Goal: Task Accomplishment & Management: Manage account settings

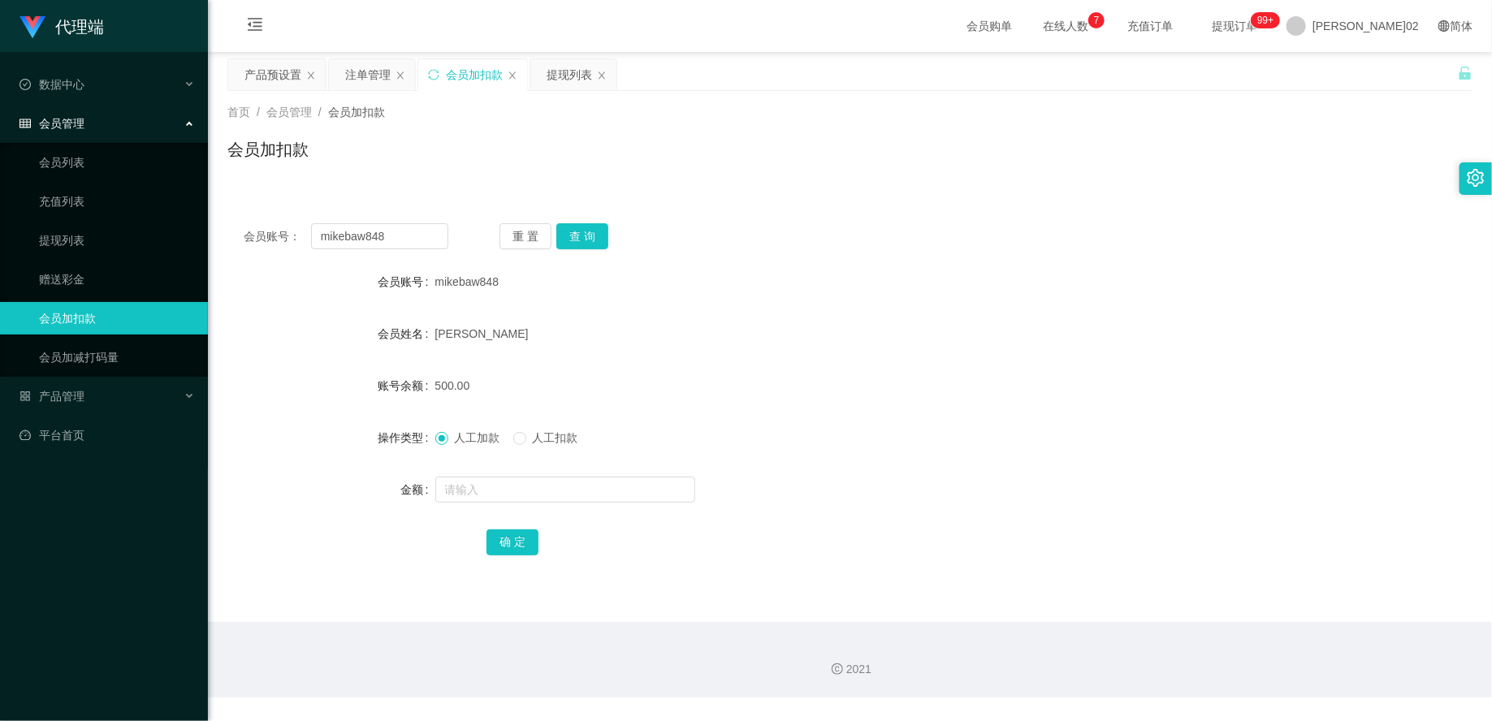
drag, startPoint x: 391, startPoint y: 236, endPoint x: 257, endPoint y: 232, distance: 134.9
click at [348, 234] on input "mikebaw848" at bounding box center [379, 236] width 137 height 26
click at [611, 234] on div "重 置 查 询" at bounding box center [601, 236] width 205 height 26
click at [506, 441] on div "人工加款 人工扣款" at bounding box center [513, 438] width 156 height 17
click at [526, 441] on span "人工扣款" at bounding box center [555, 437] width 58 height 13
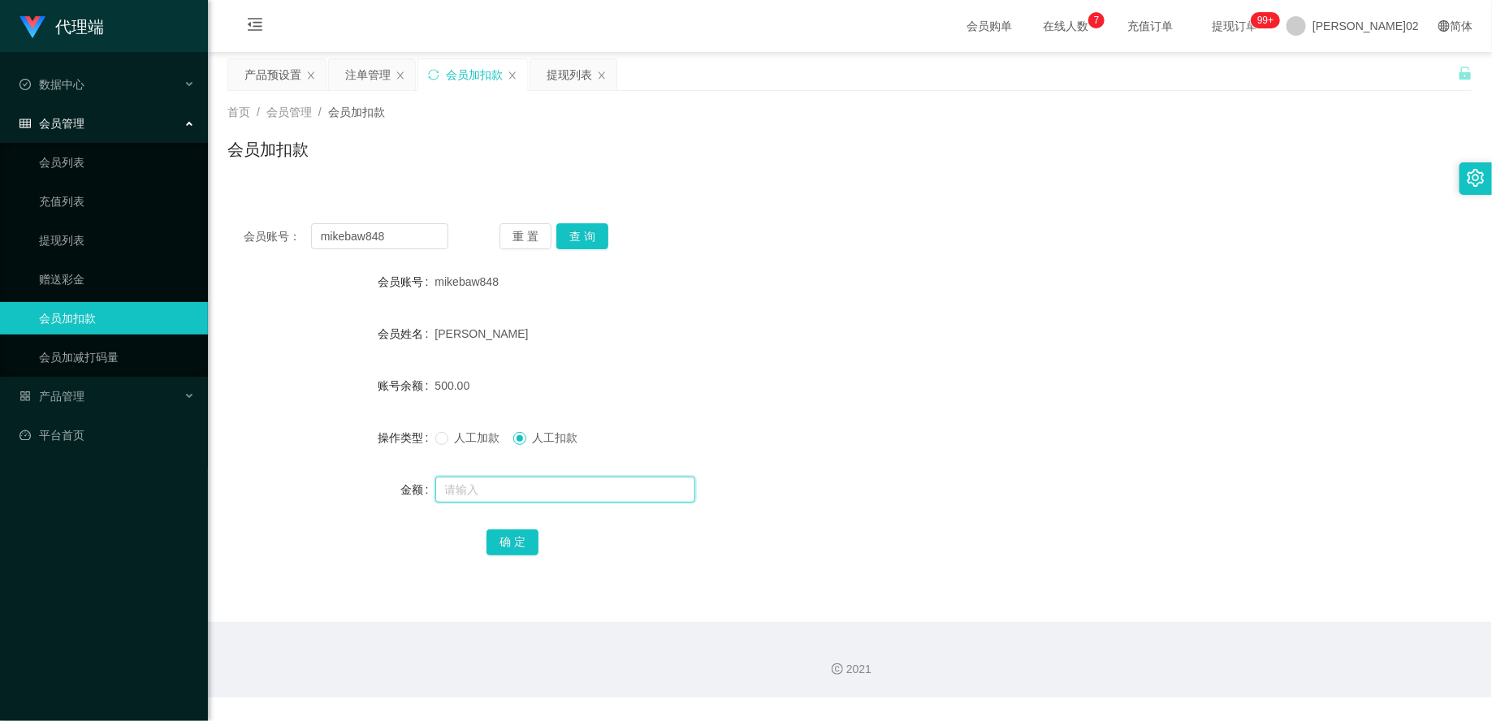
click at [512, 491] on input "text" at bounding box center [565, 490] width 260 height 26
type input "500"
click at [491, 534] on button "确 定" at bounding box center [512, 542] width 52 height 26
click at [815, 445] on div "人工加款 人工扣款" at bounding box center [798, 437] width 726 height 32
click at [512, 240] on button "重 置" at bounding box center [525, 236] width 52 height 26
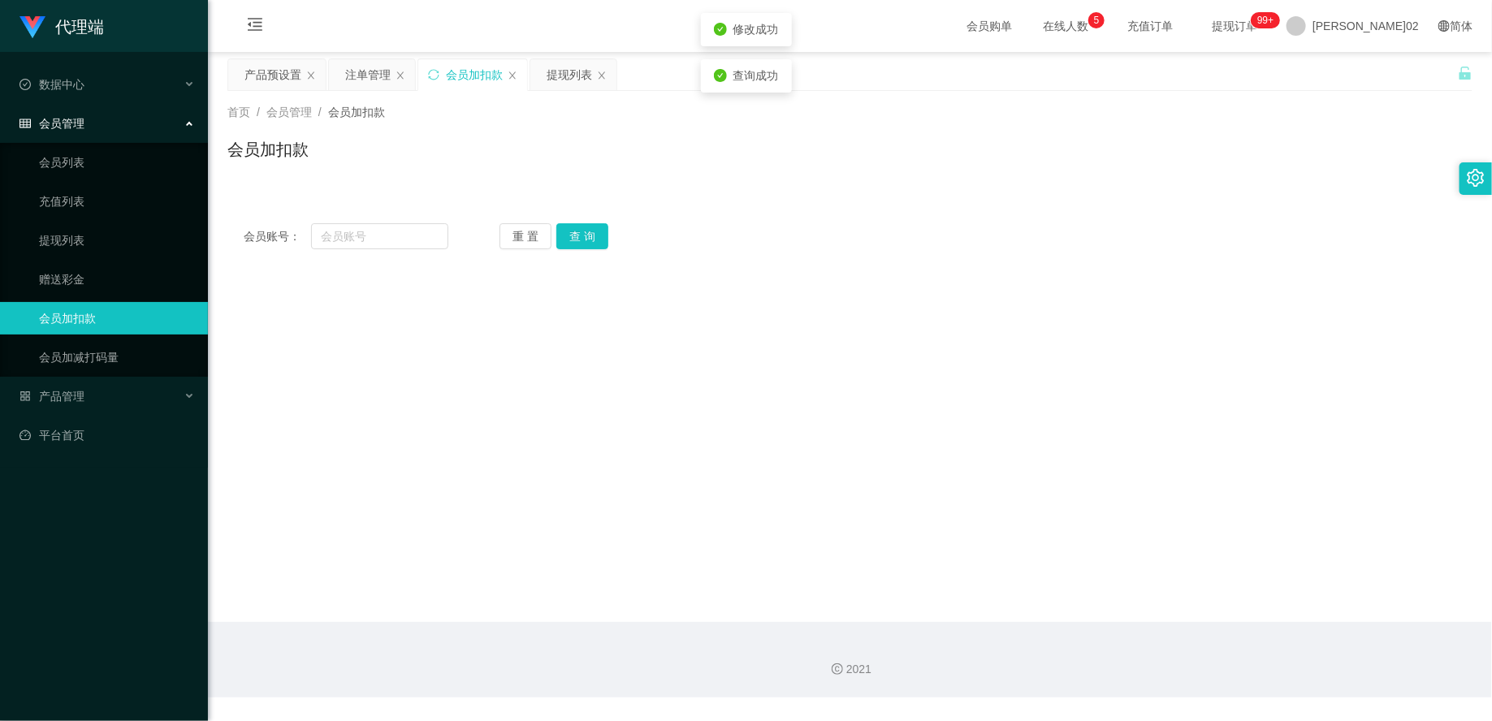
click at [715, 244] on div "会员账号： 重 置 查 询" at bounding box center [849, 236] width 1245 height 26
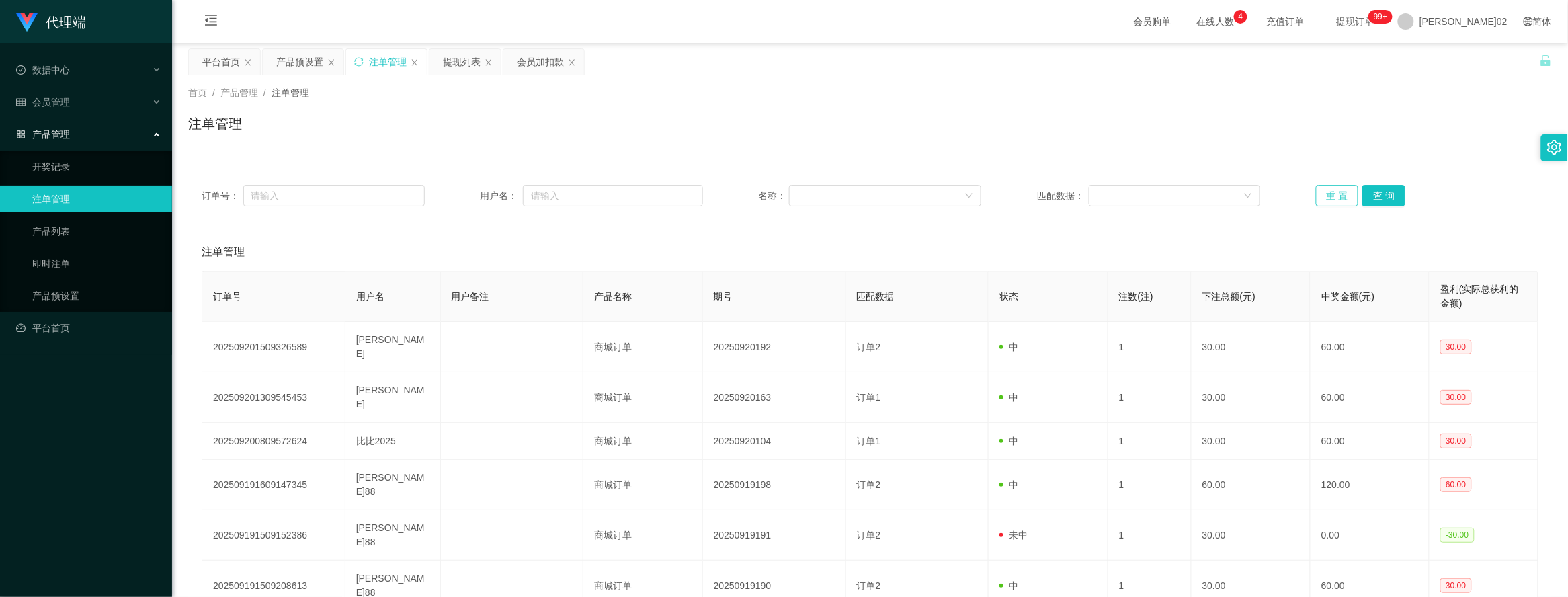
click at [1316, 189] on button "重 置" at bounding box center [1337, 195] width 43 height 22
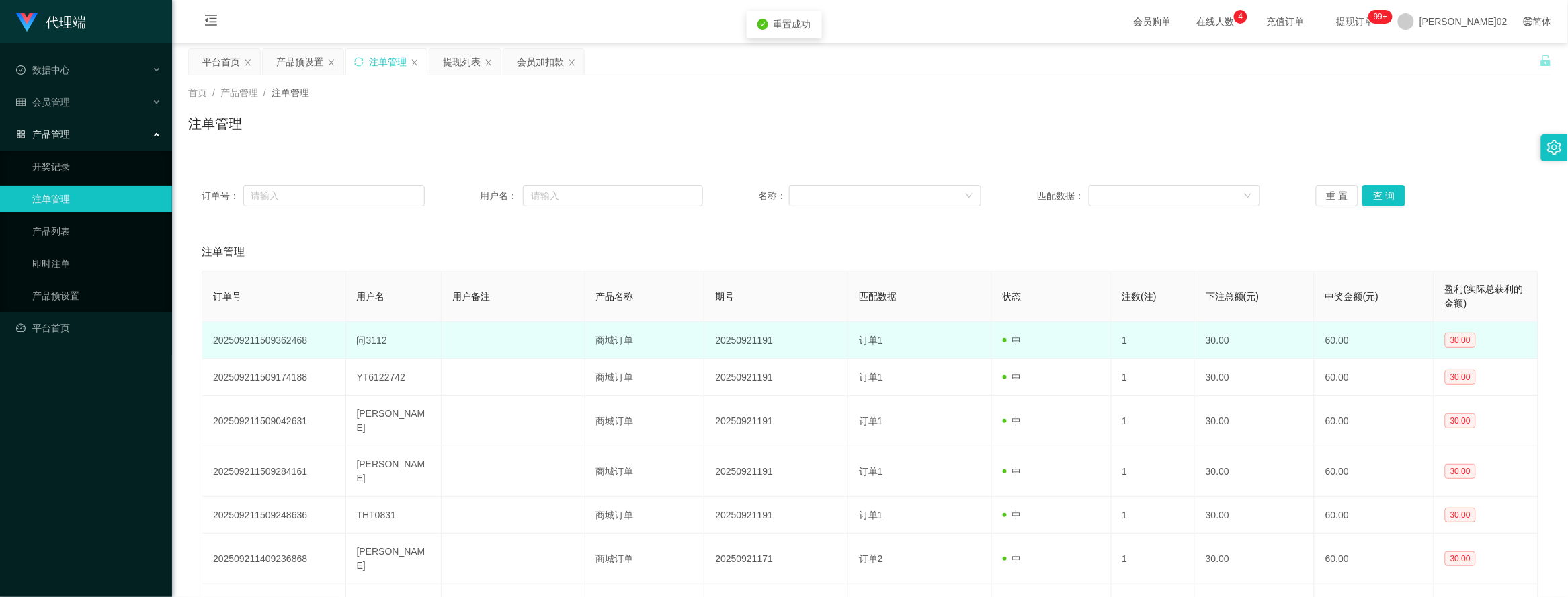
click at [1129, 344] on td "1" at bounding box center [1153, 340] width 84 height 37
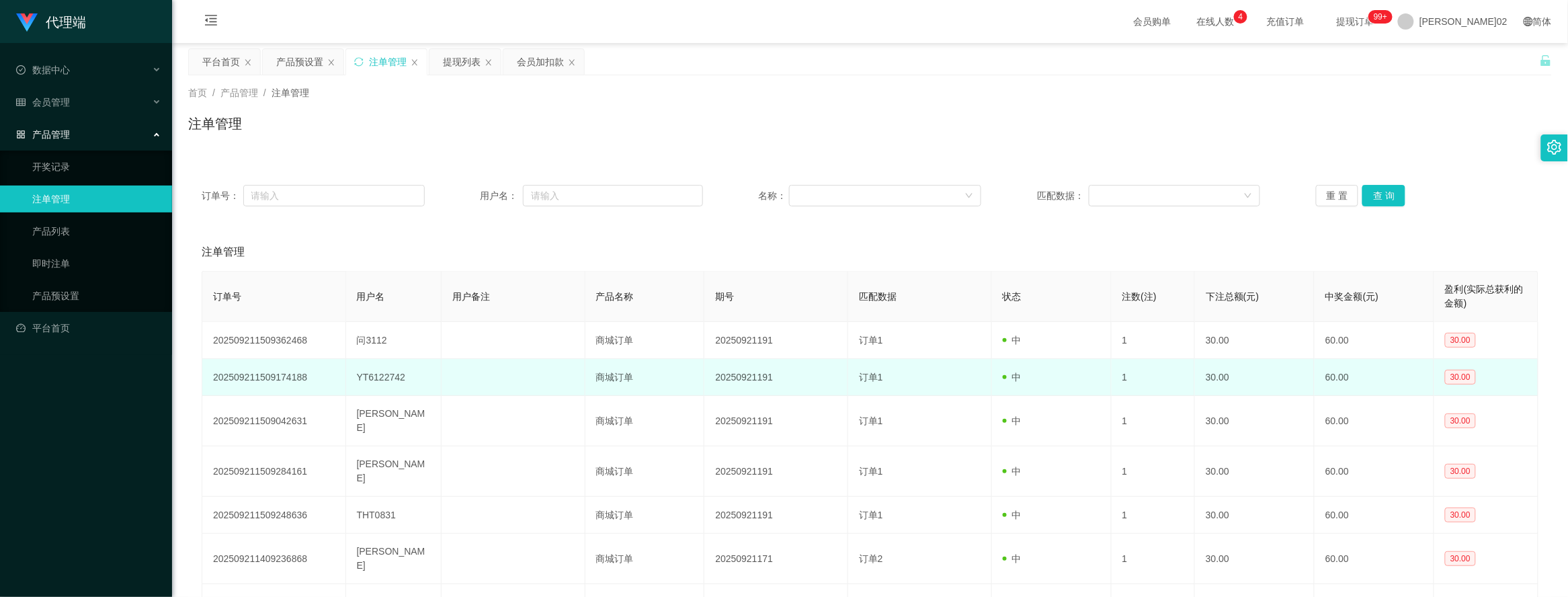
click at [1114, 373] on td "1" at bounding box center [1153, 378] width 84 height 37
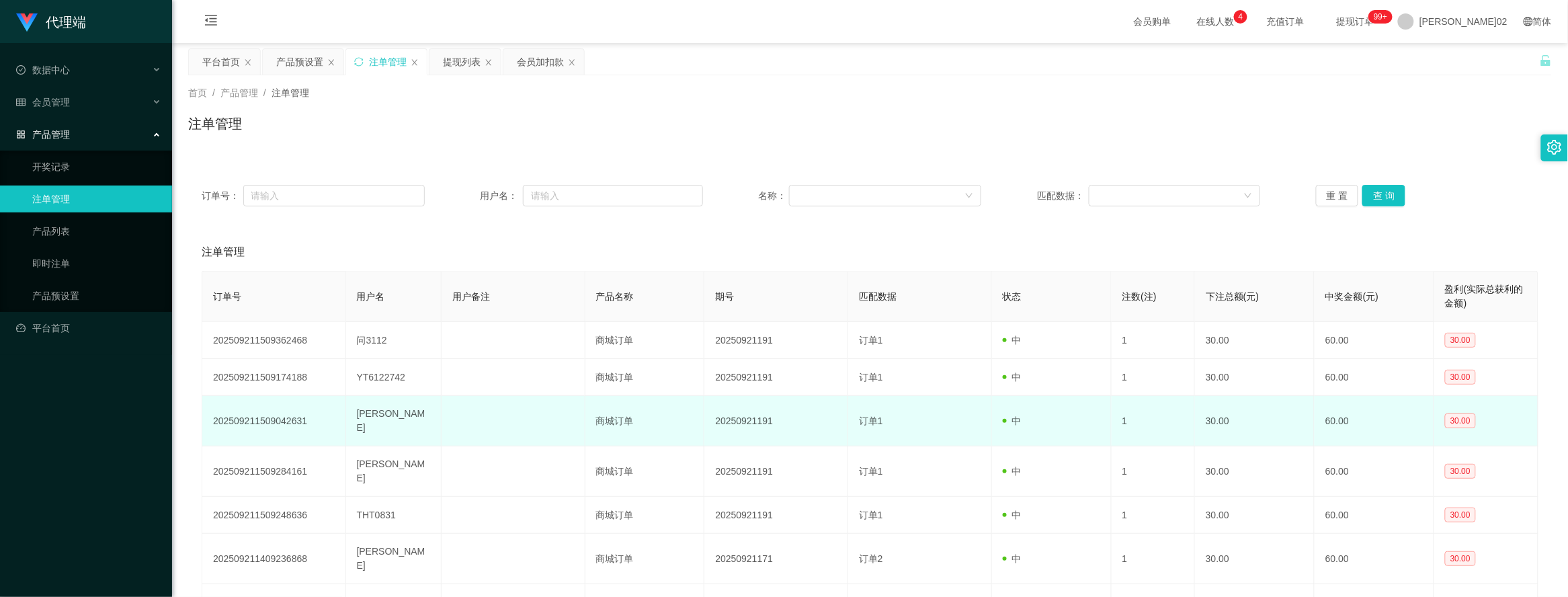
click at [1121, 412] on td "1" at bounding box center [1153, 421] width 84 height 51
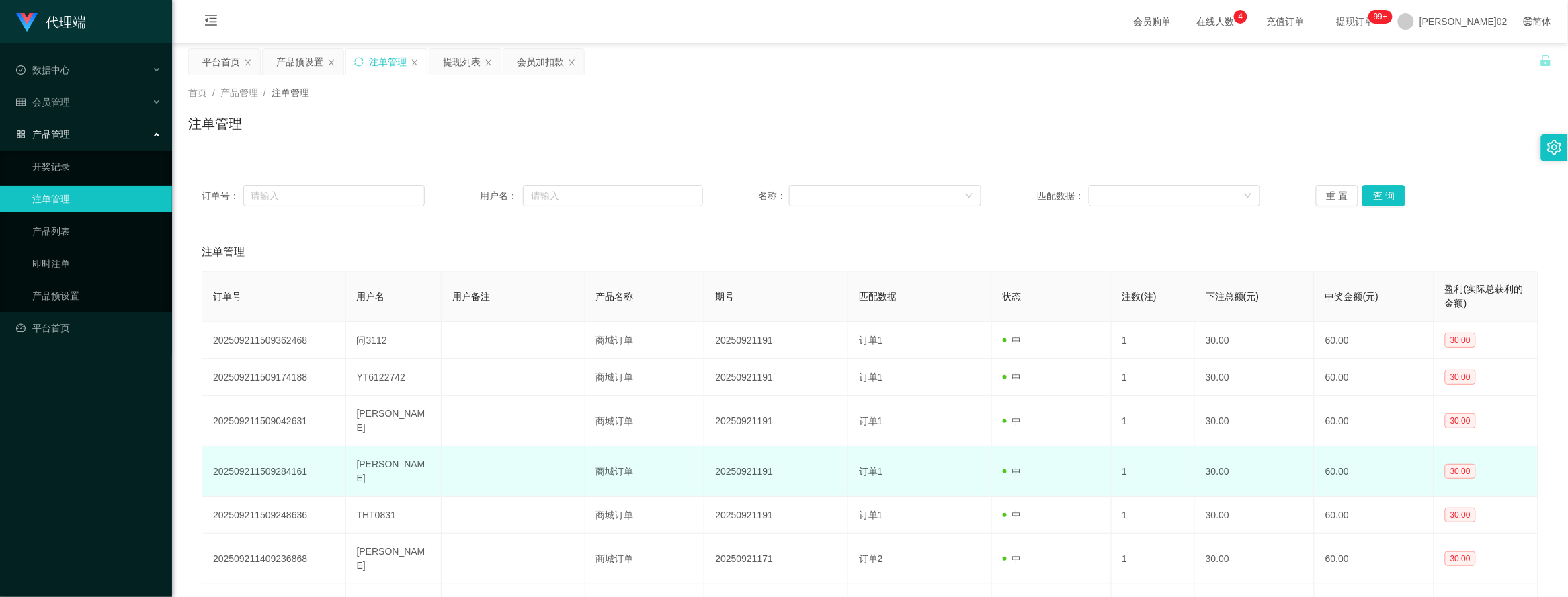
click at [1132, 450] on td "1" at bounding box center [1153, 471] width 84 height 51
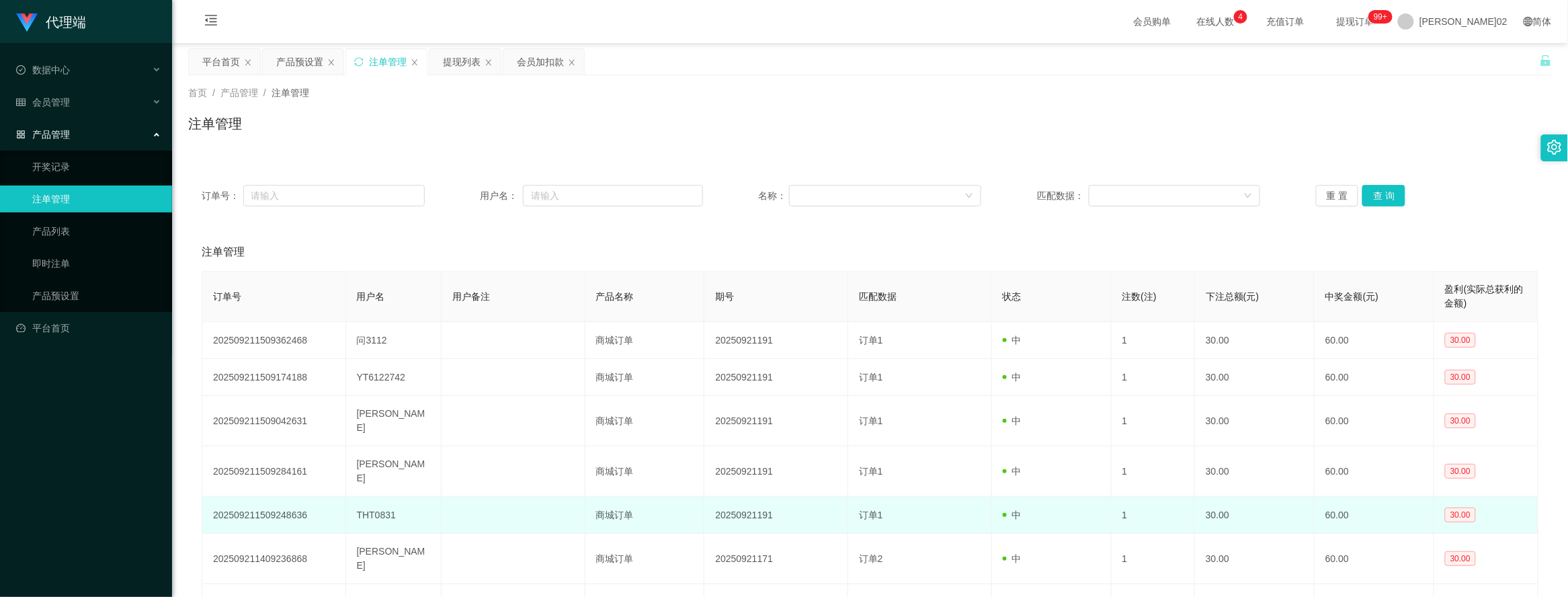
click at [1136, 497] on td "1" at bounding box center [1153, 515] width 84 height 37
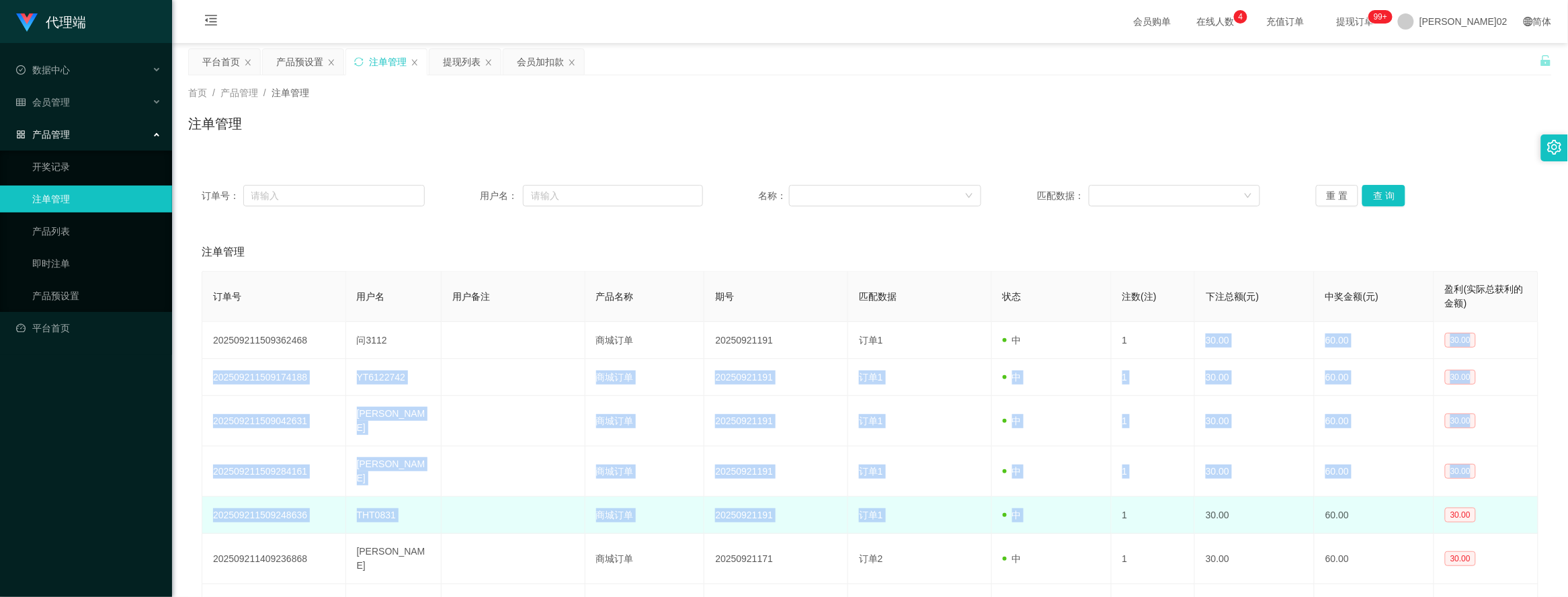
drag, startPoint x: 1122, startPoint y: 338, endPoint x: 1114, endPoint y: 489, distance: 151.2
click at [1114, 489] on tbody "202509211509362468 问3112 商城订单 20250921191 订单1 中 1 30.00 60.00 30.00 20250921150…" at bounding box center [870, 534] width 1335 height 424
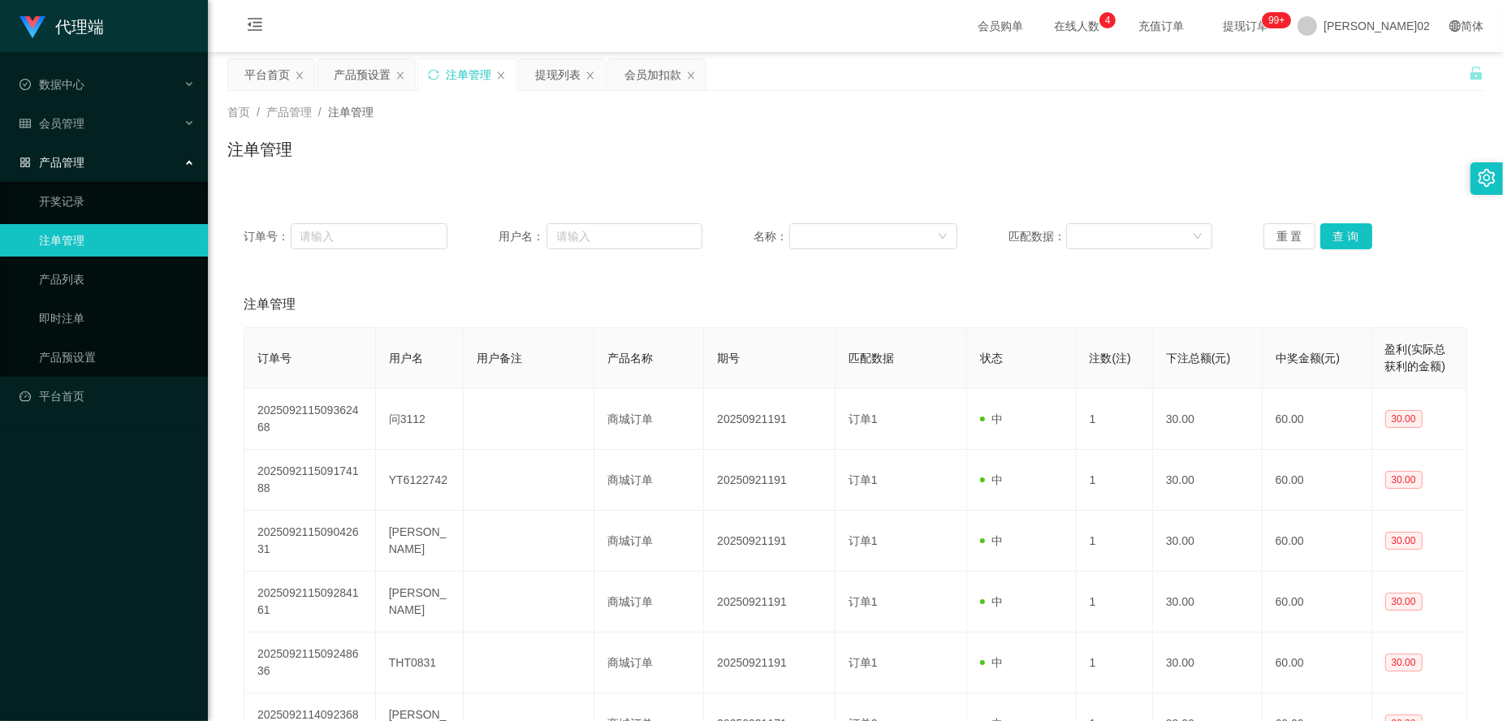
click at [1276, 363] on span "中奖金额(元)" at bounding box center [1308, 358] width 64 height 13
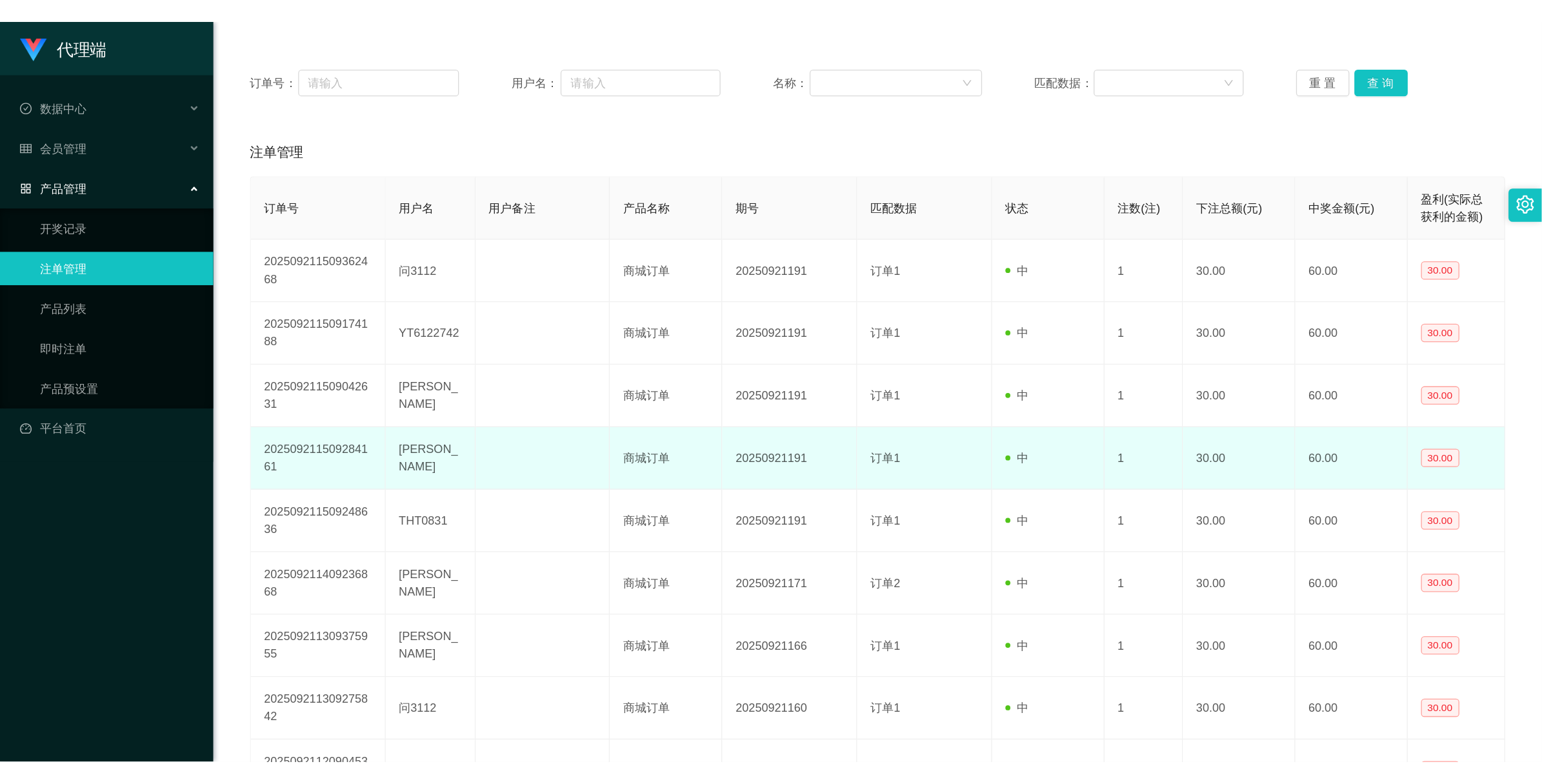
scroll to position [161, 0]
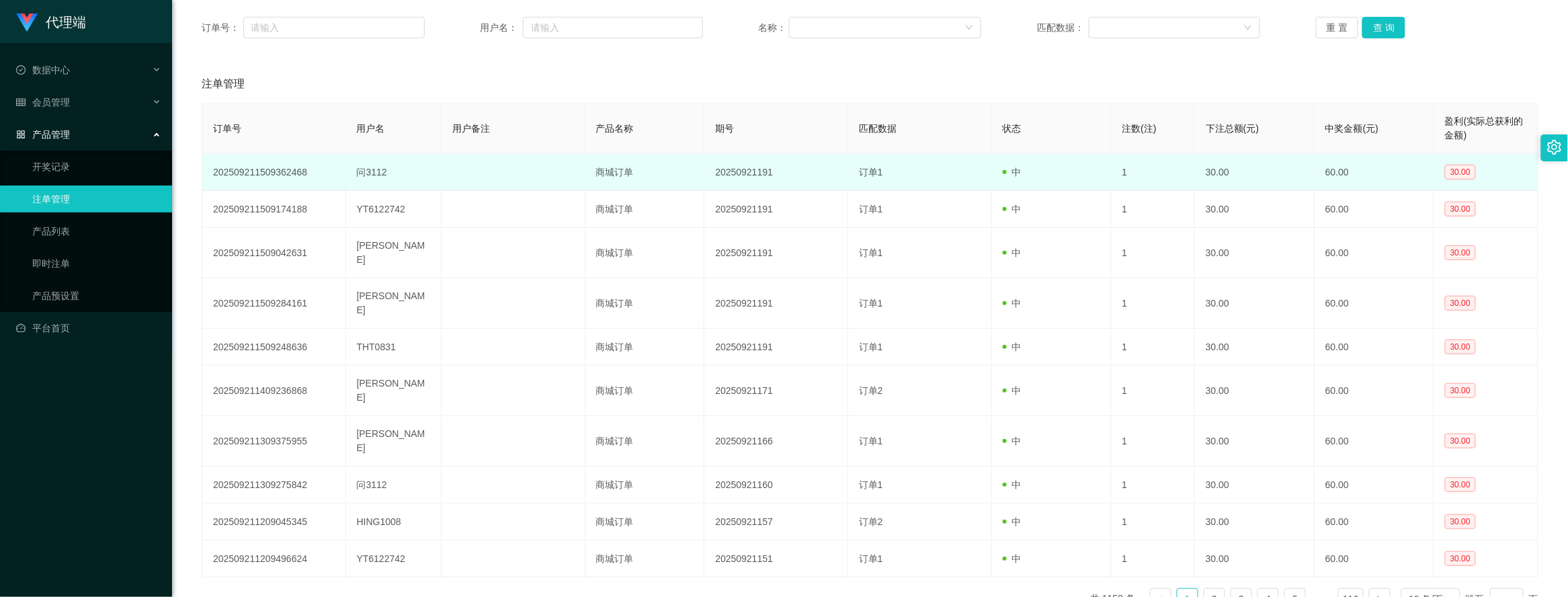
click at [1146, 173] on td "1" at bounding box center [1153, 172] width 84 height 37
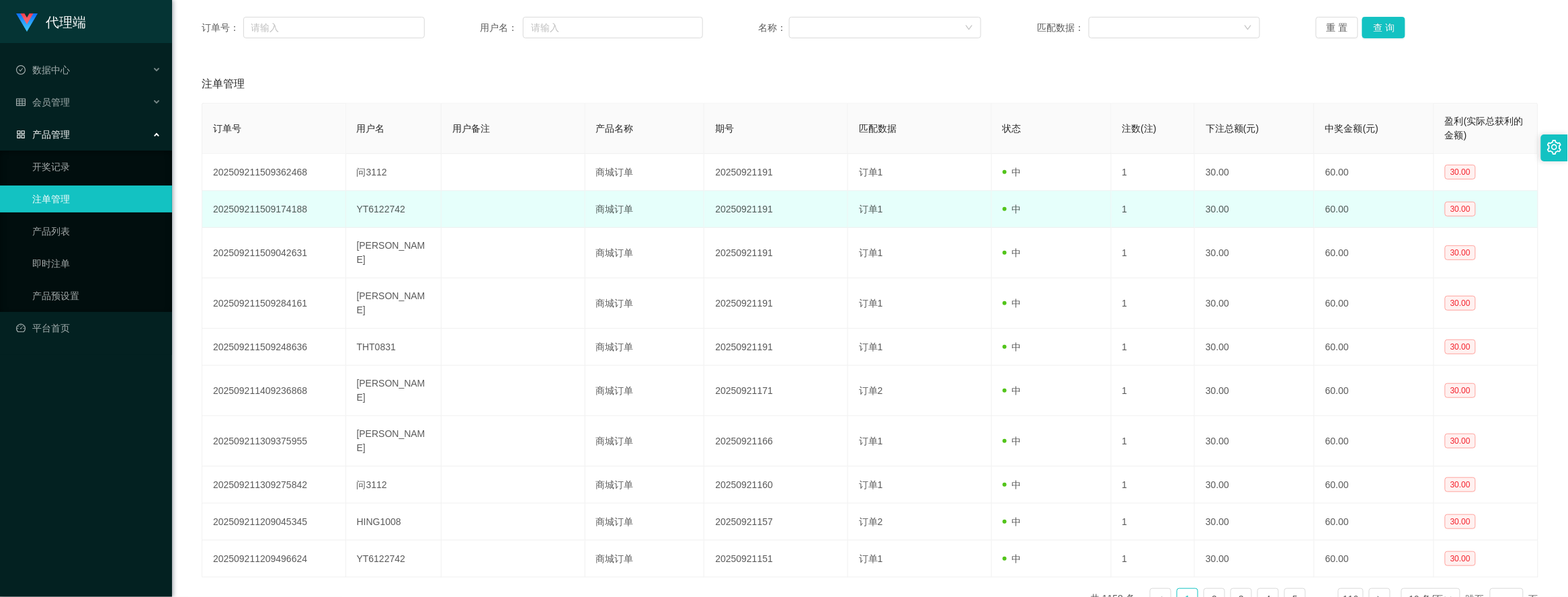
click at [1146, 213] on td "1" at bounding box center [1153, 209] width 84 height 37
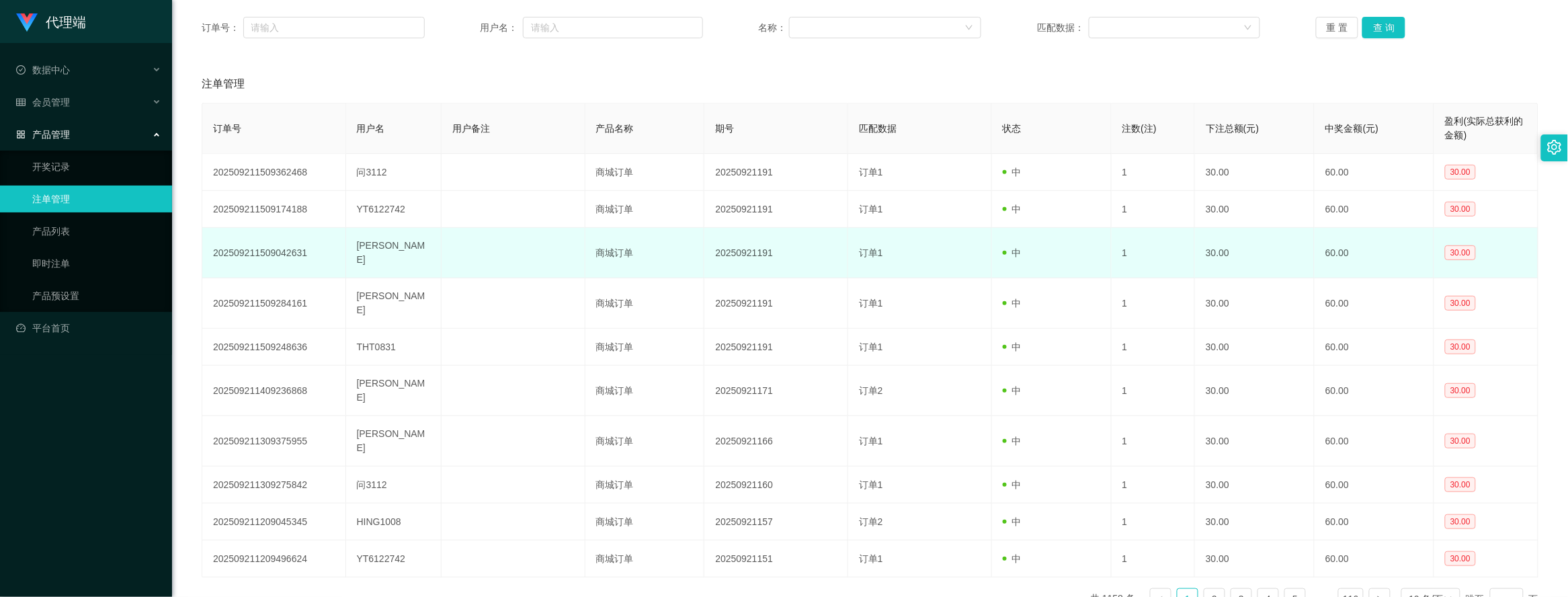
click at [1146, 253] on td "1" at bounding box center [1153, 253] width 84 height 51
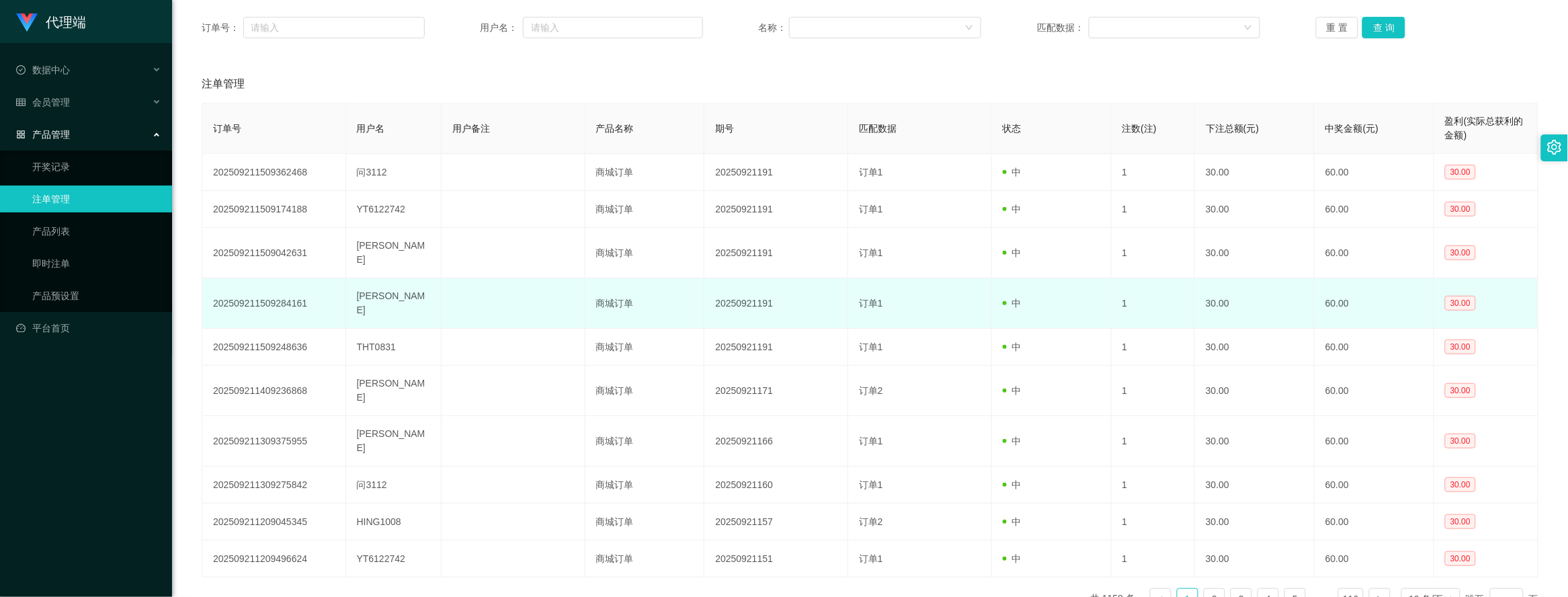
click at [1149, 283] on td "1" at bounding box center [1153, 303] width 84 height 51
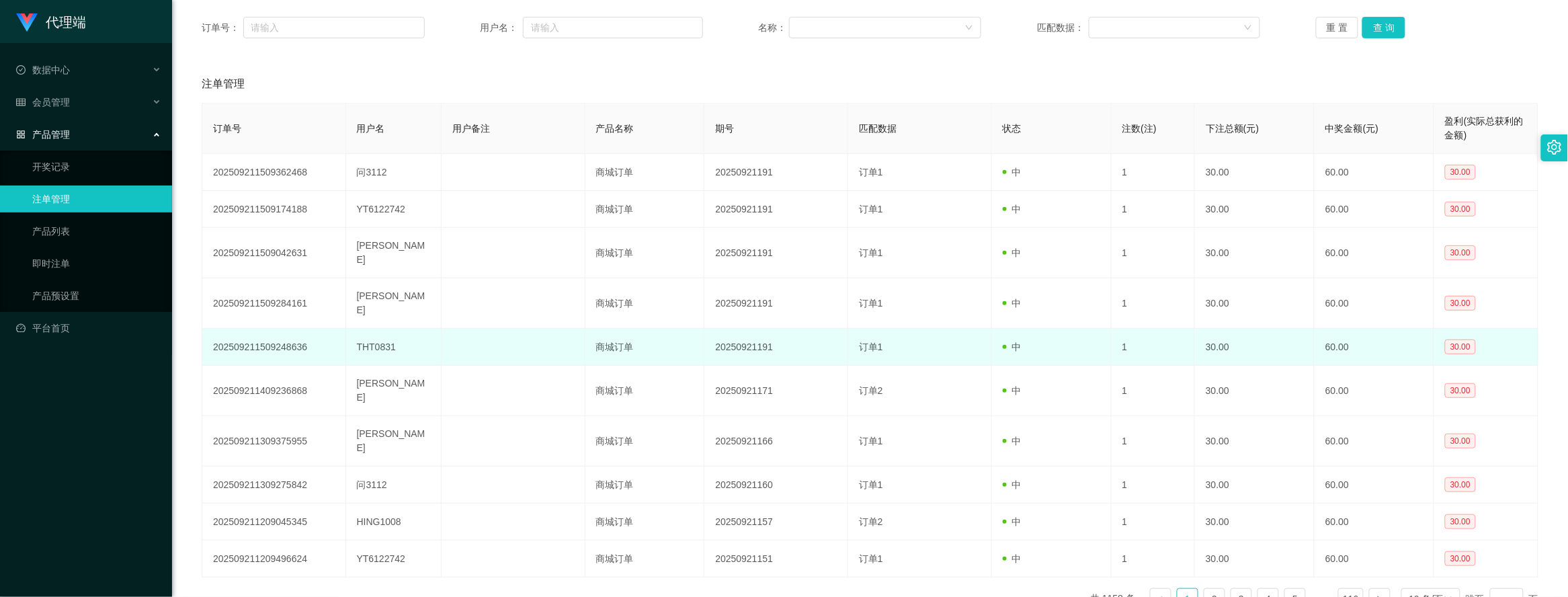
click at [1144, 329] on td "1" at bounding box center [1153, 347] width 84 height 37
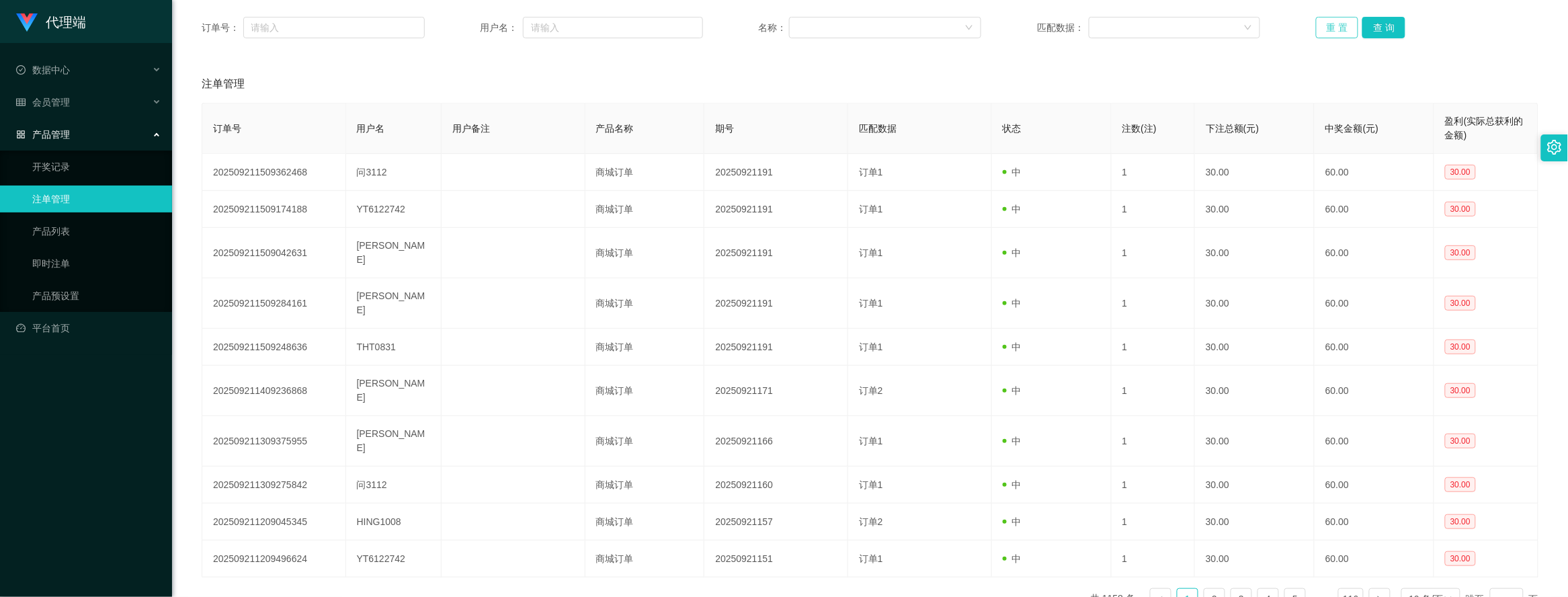
click at [1326, 36] on button "重 置" at bounding box center [1337, 27] width 43 height 22
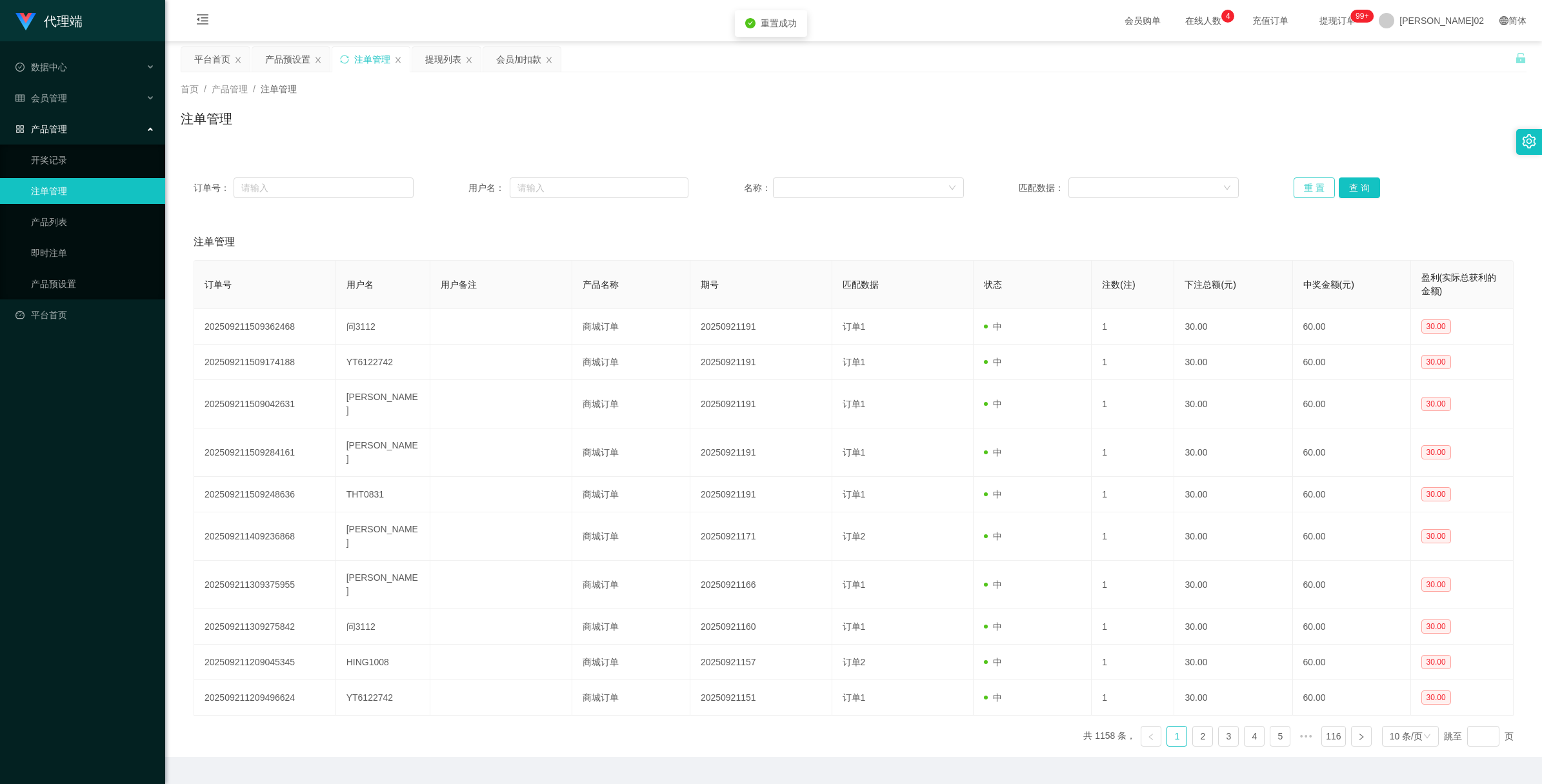
click at [1316, 189] on button "重 置" at bounding box center [1314, 187] width 41 height 21
click at [432, 60] on div "提现列表" at bounding box center [443, 59] width 36 height 25
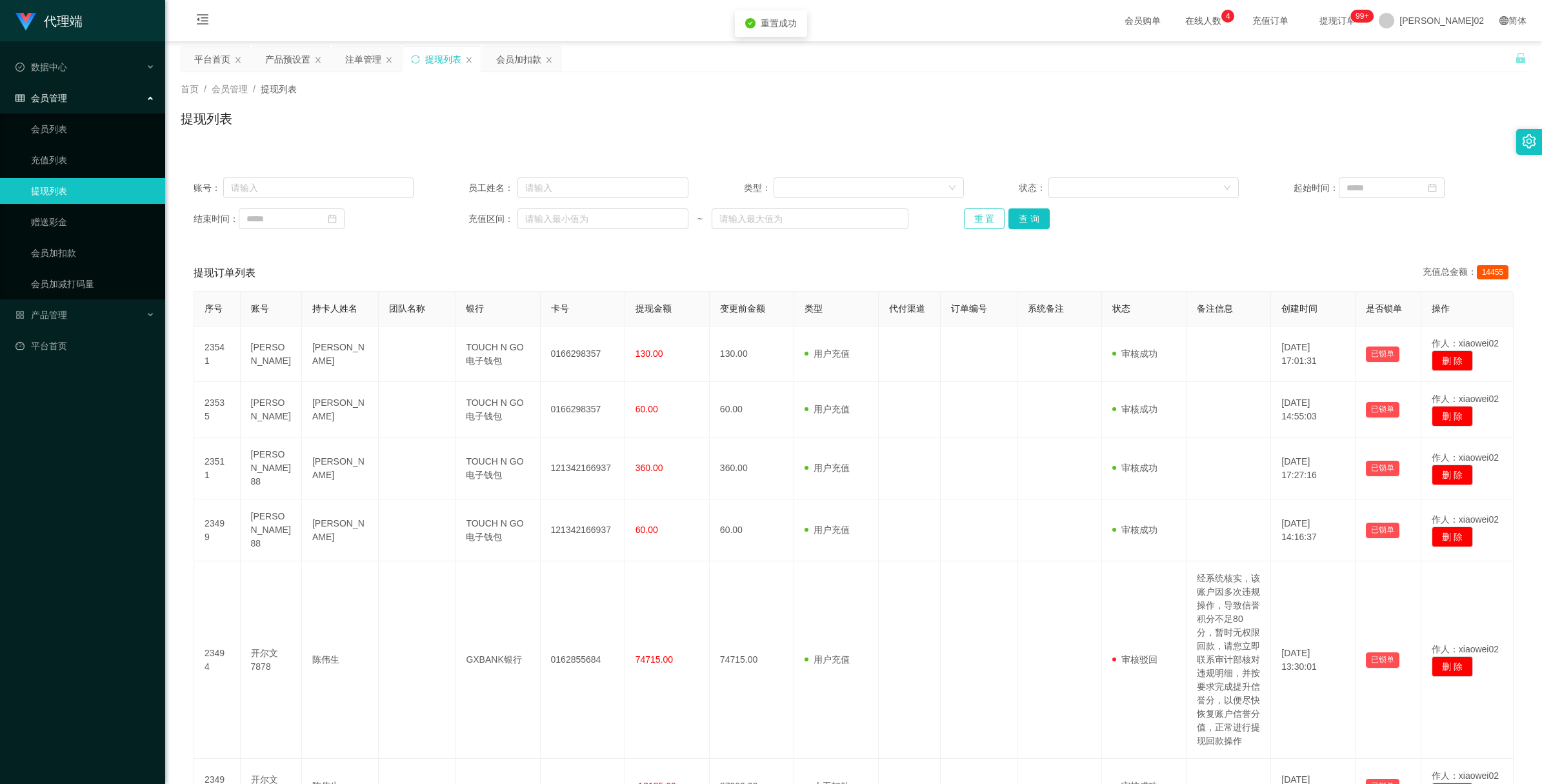
click at [979, 214] on button "重 置" at bounding box center [984, 218] width 41 height 21
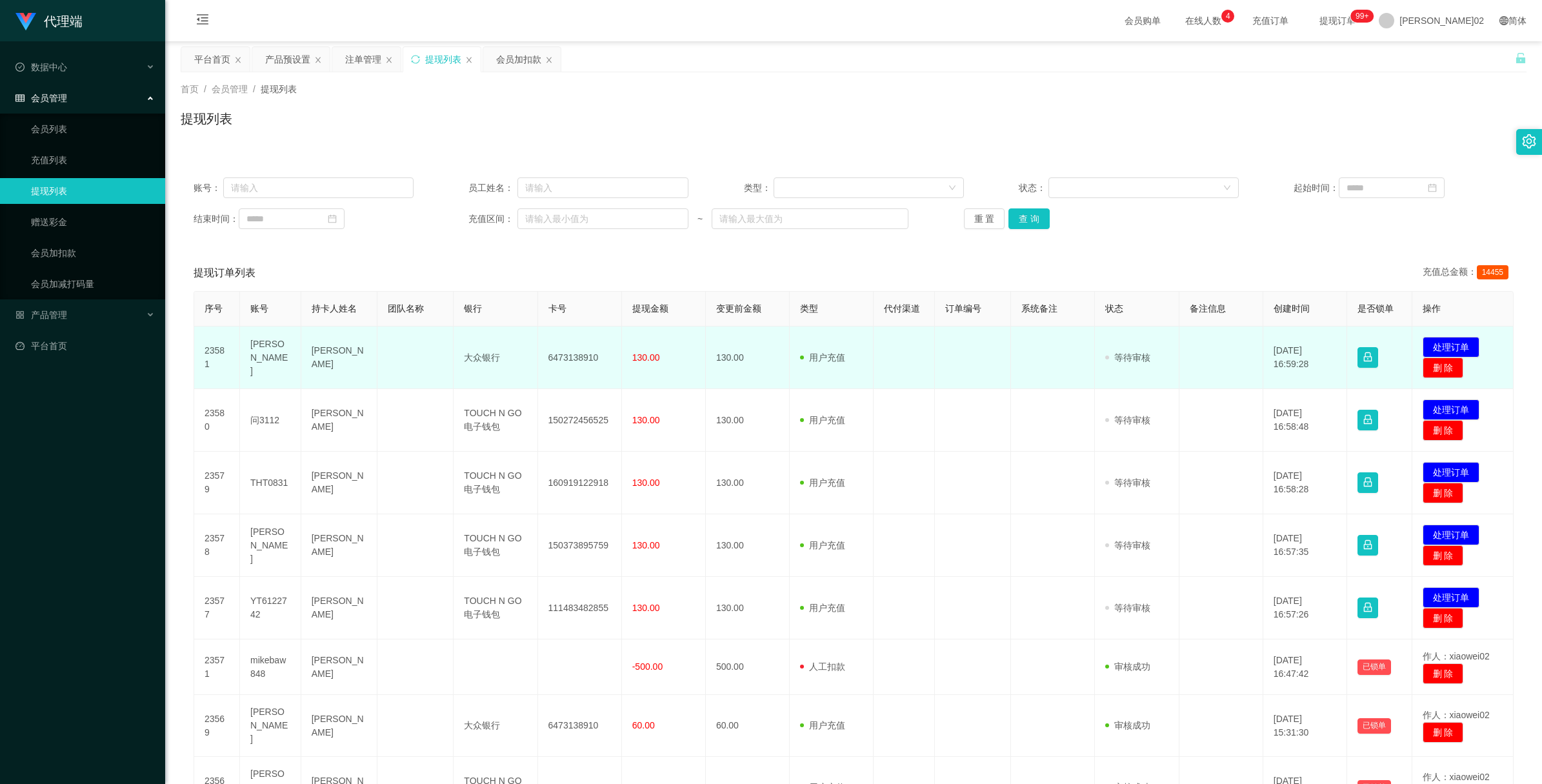
click at [570, 355] on td "6473138910" at bounding box center [580, 357] width 84 height 63
copy td "6473138910"
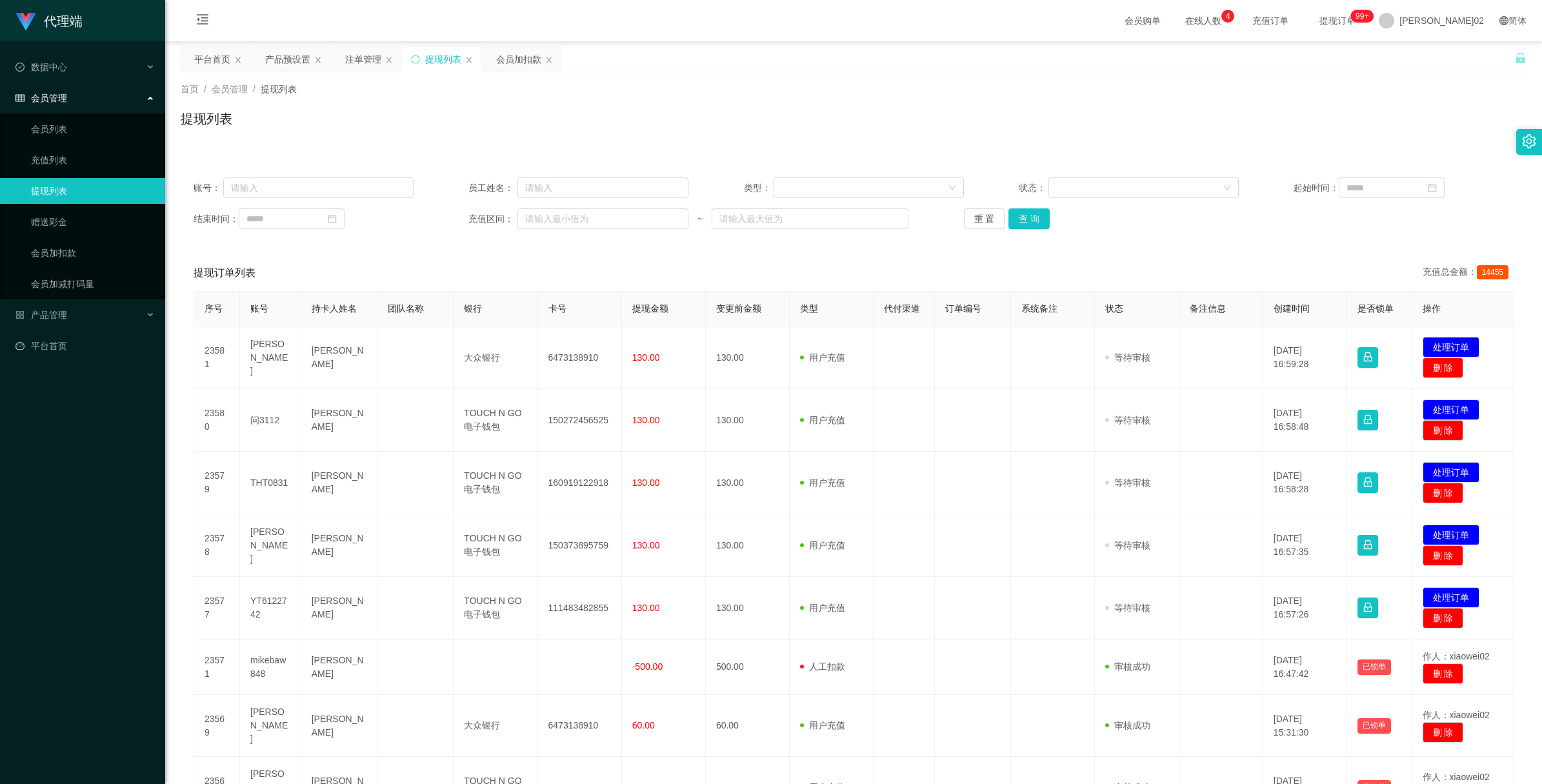
click at [1154, 274] on div "提现订单列表 充值总金额： 14455" at bounding box center [854, 272] width 1320 height 36
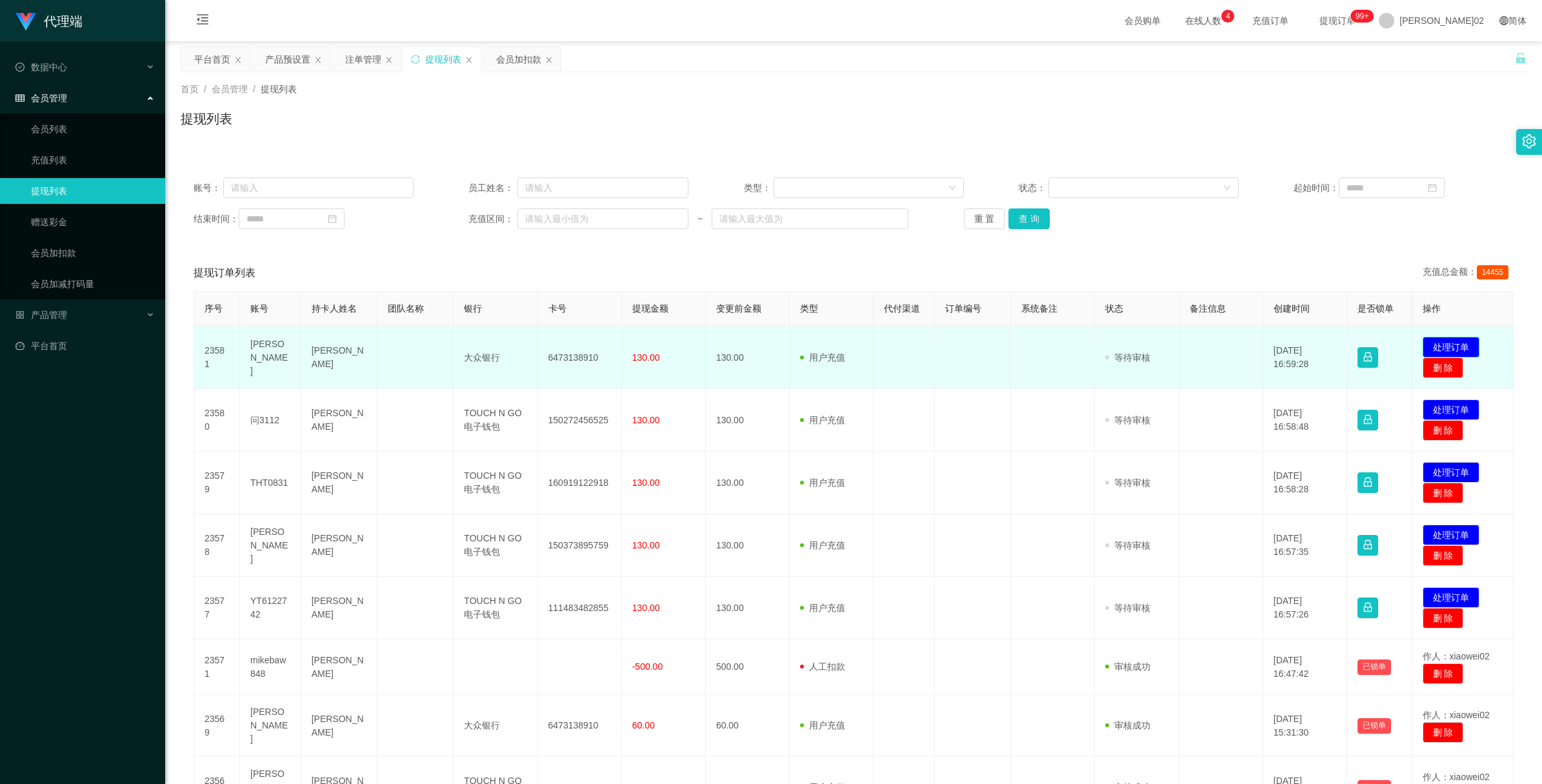
click at [1452, 339] on button "处理订单" at bounding box center [1451, 347] width 56 height 21
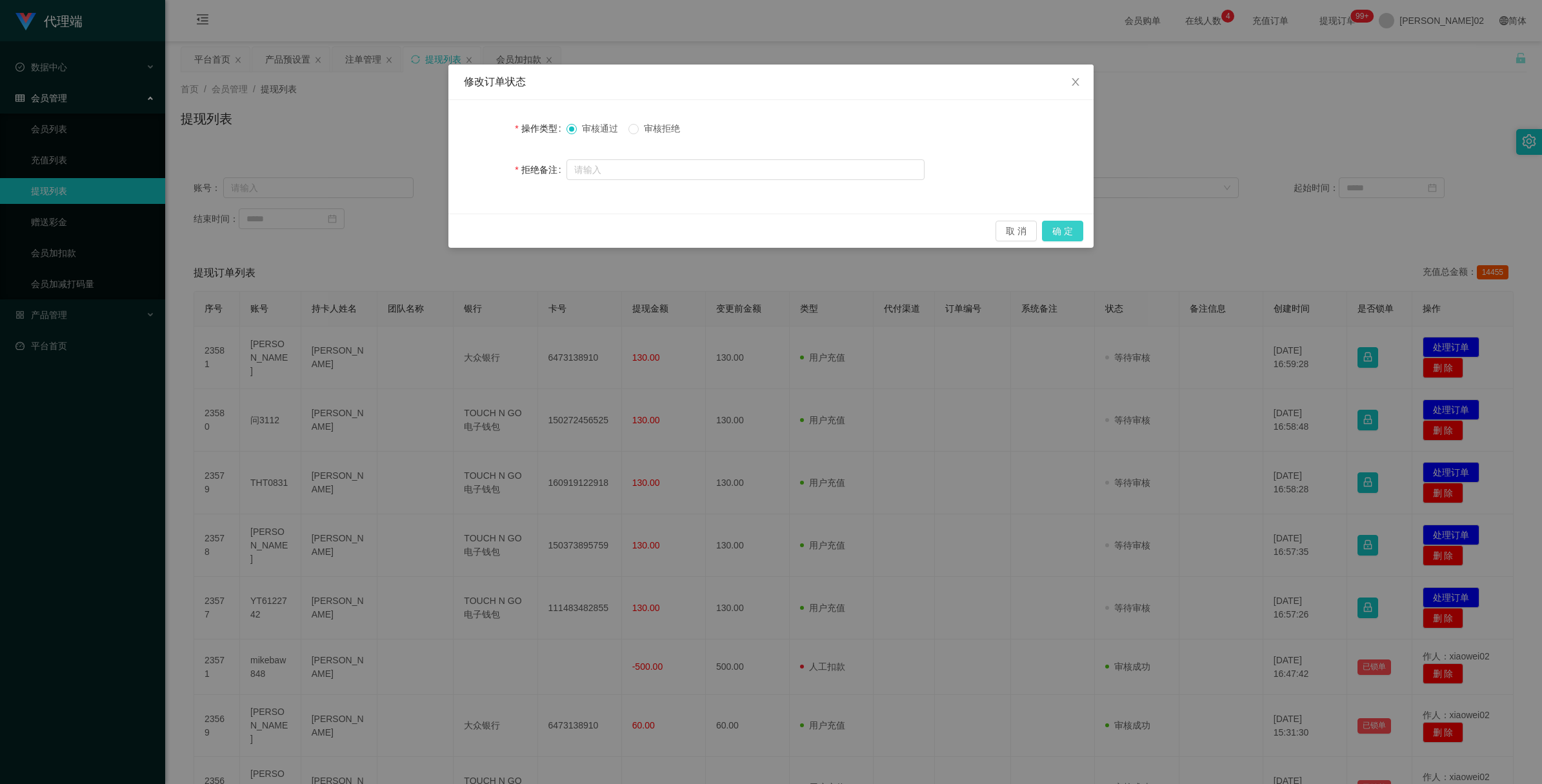
click at [1059, 224] on button "确 定" at bounding box center [1063, 231] width 41 height 21
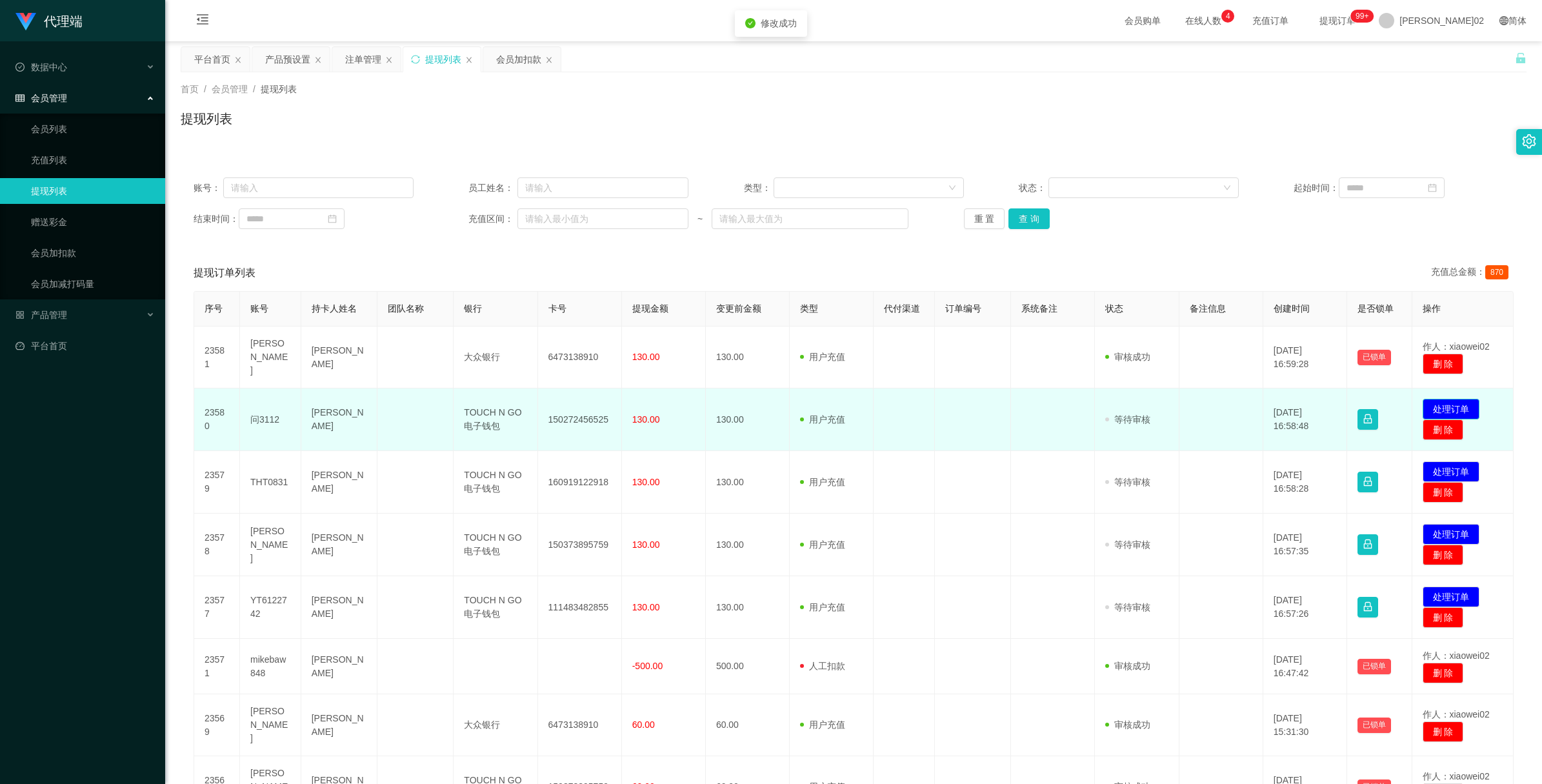
click at [1440, 400] on button "处理订单" at bounding box center [1451, 409] width 56 height 21
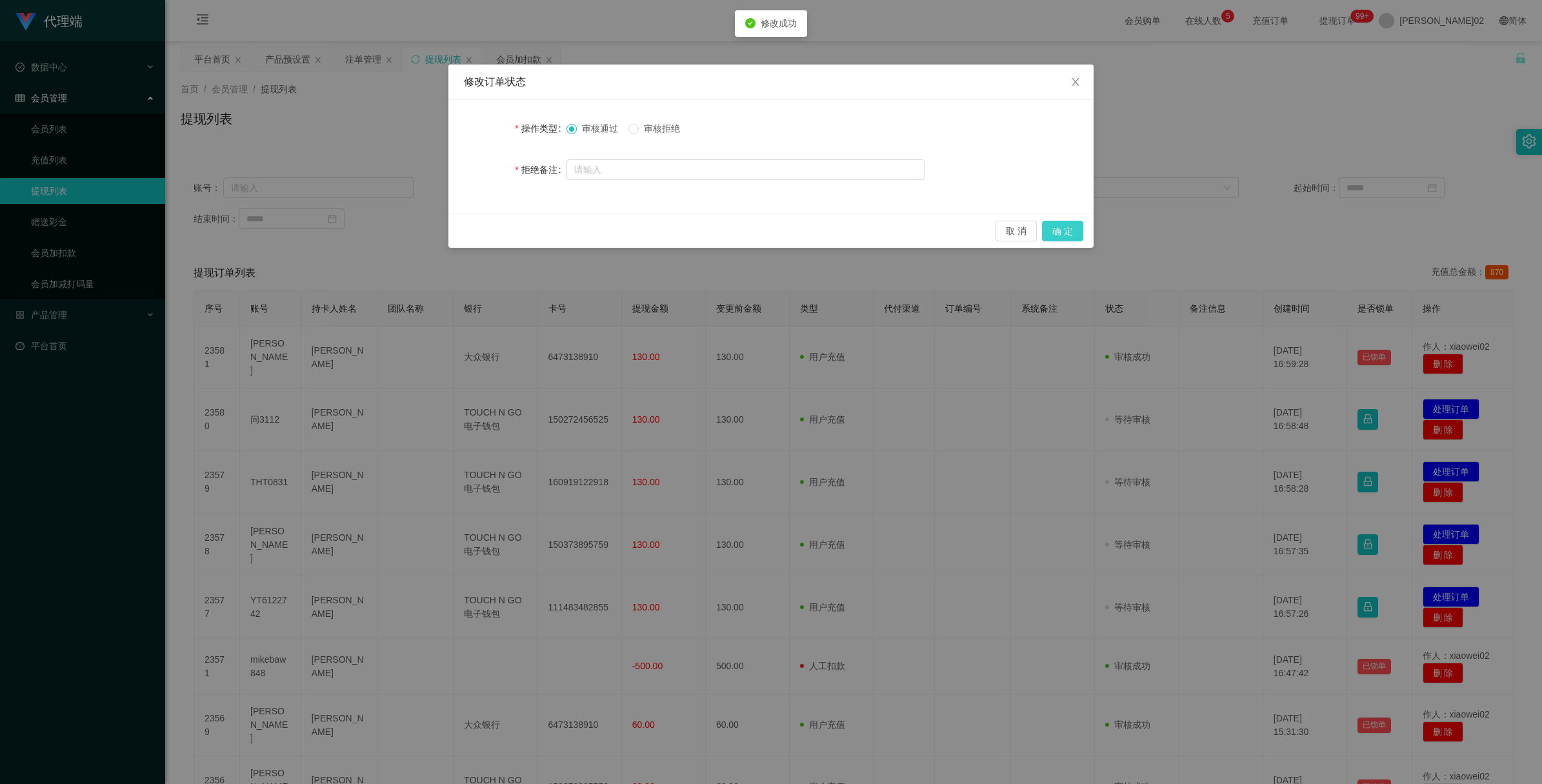
click at [1065, 235] on button "确 定" at bounding box center [1063, 231] width 41 height 21
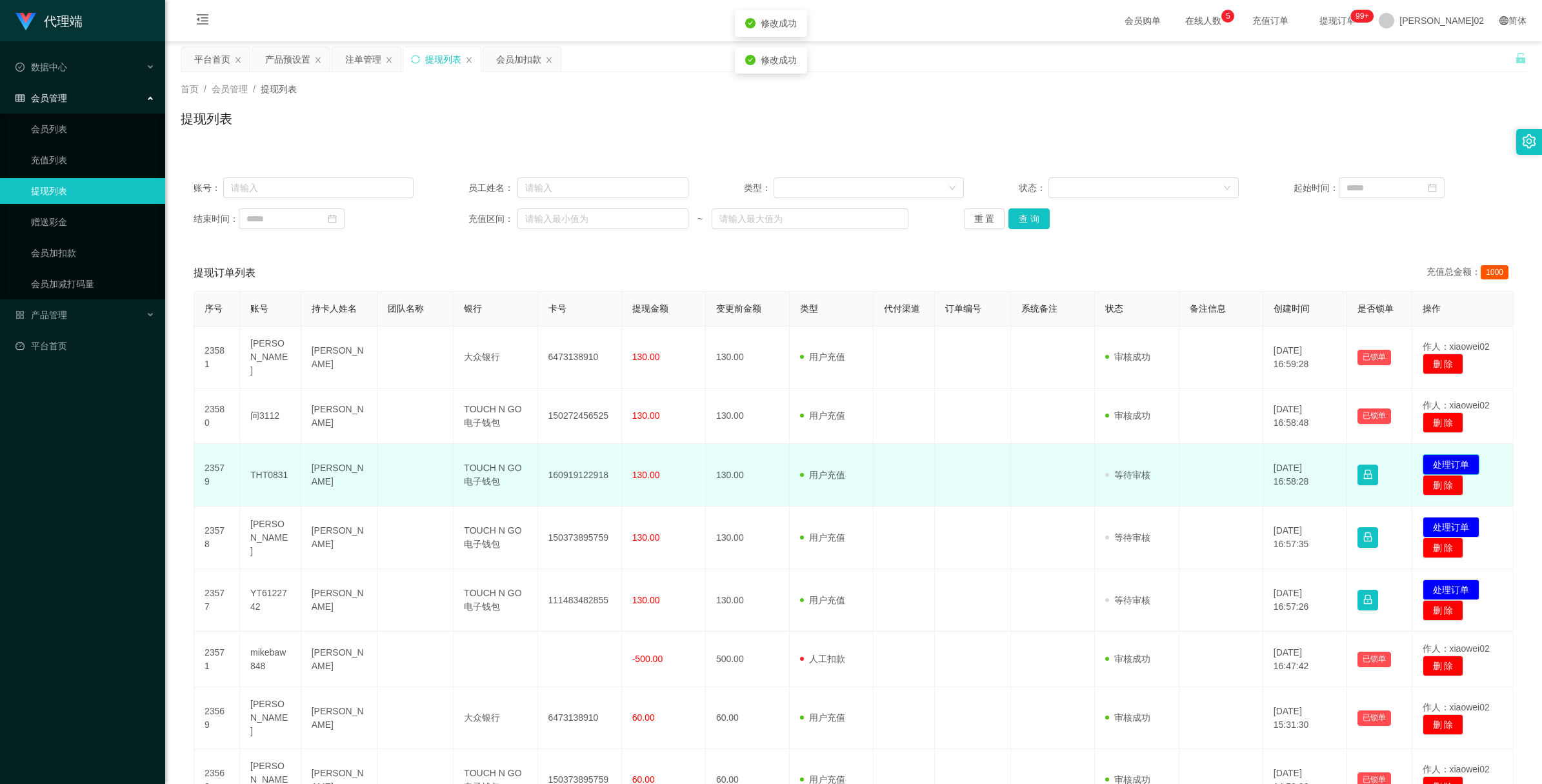
click at [1428, 455] on button "处理订单" at bounding box center [1451, 465] width 56 height 21
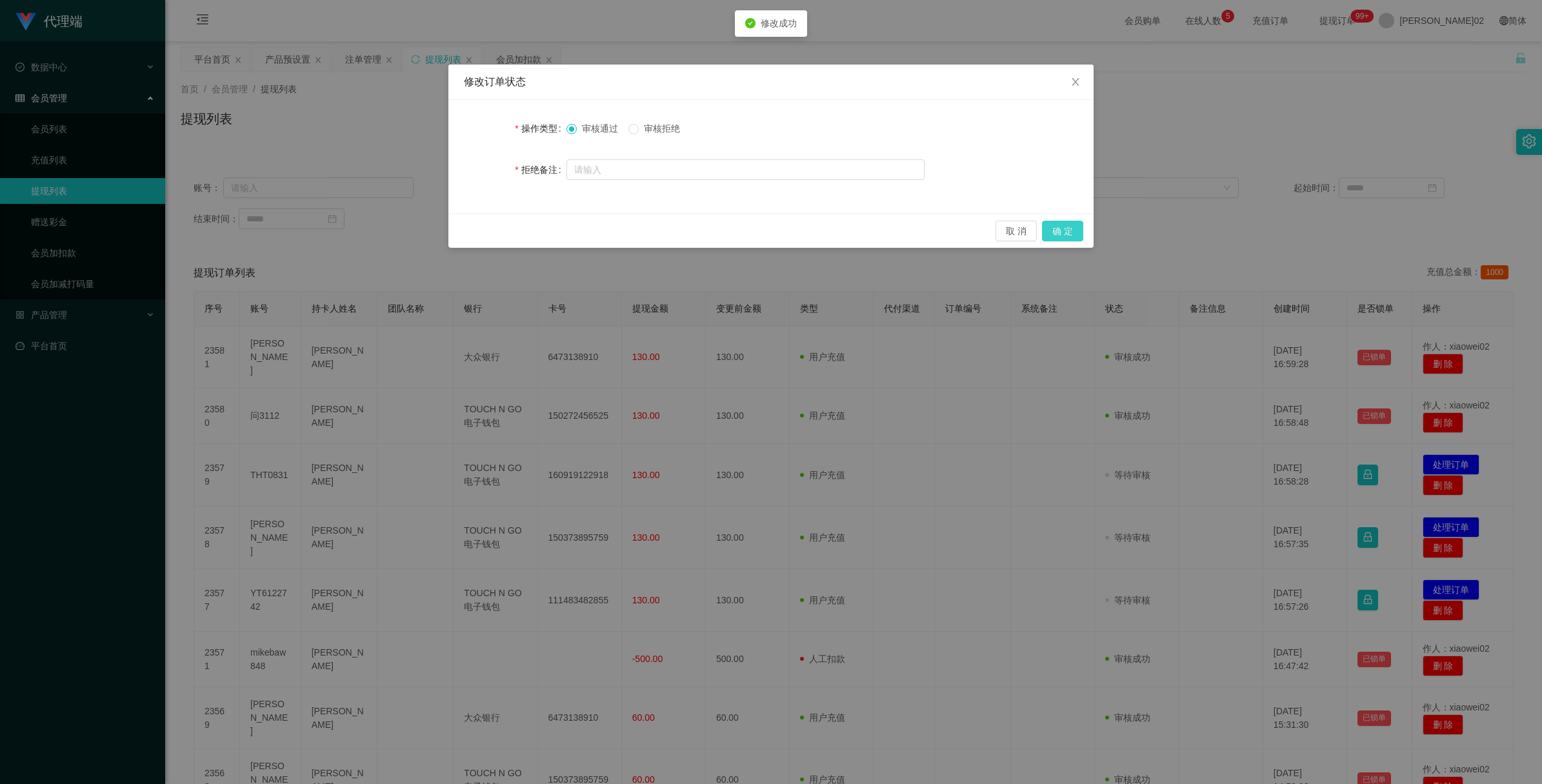
click at [1066, 225] on button "确 定" at bounding box center [1063, 231] width 41 height 21
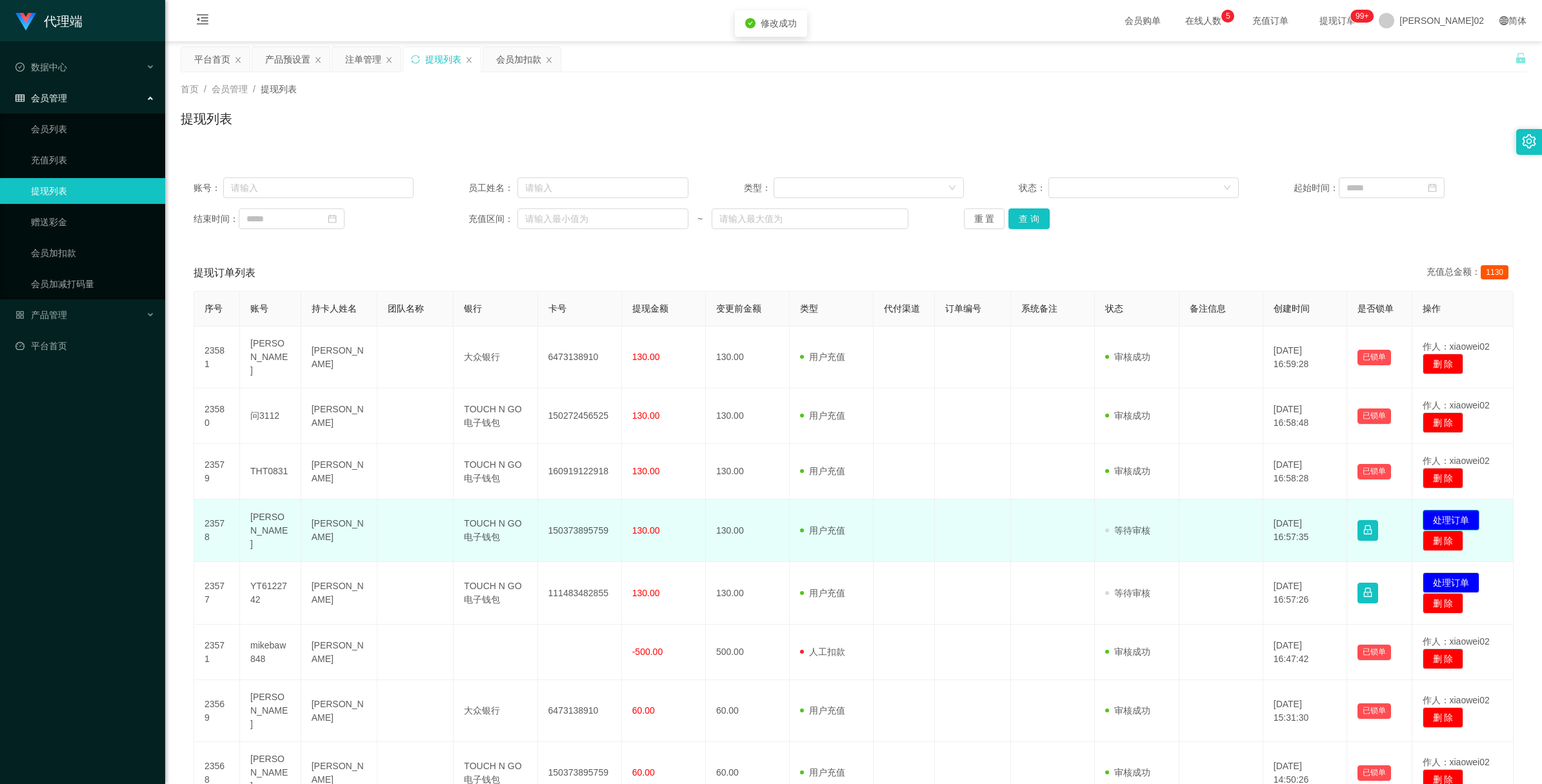
click at [1453, 510] on button "处理订单" at bounding box center [1451, 520] width 56 height 21
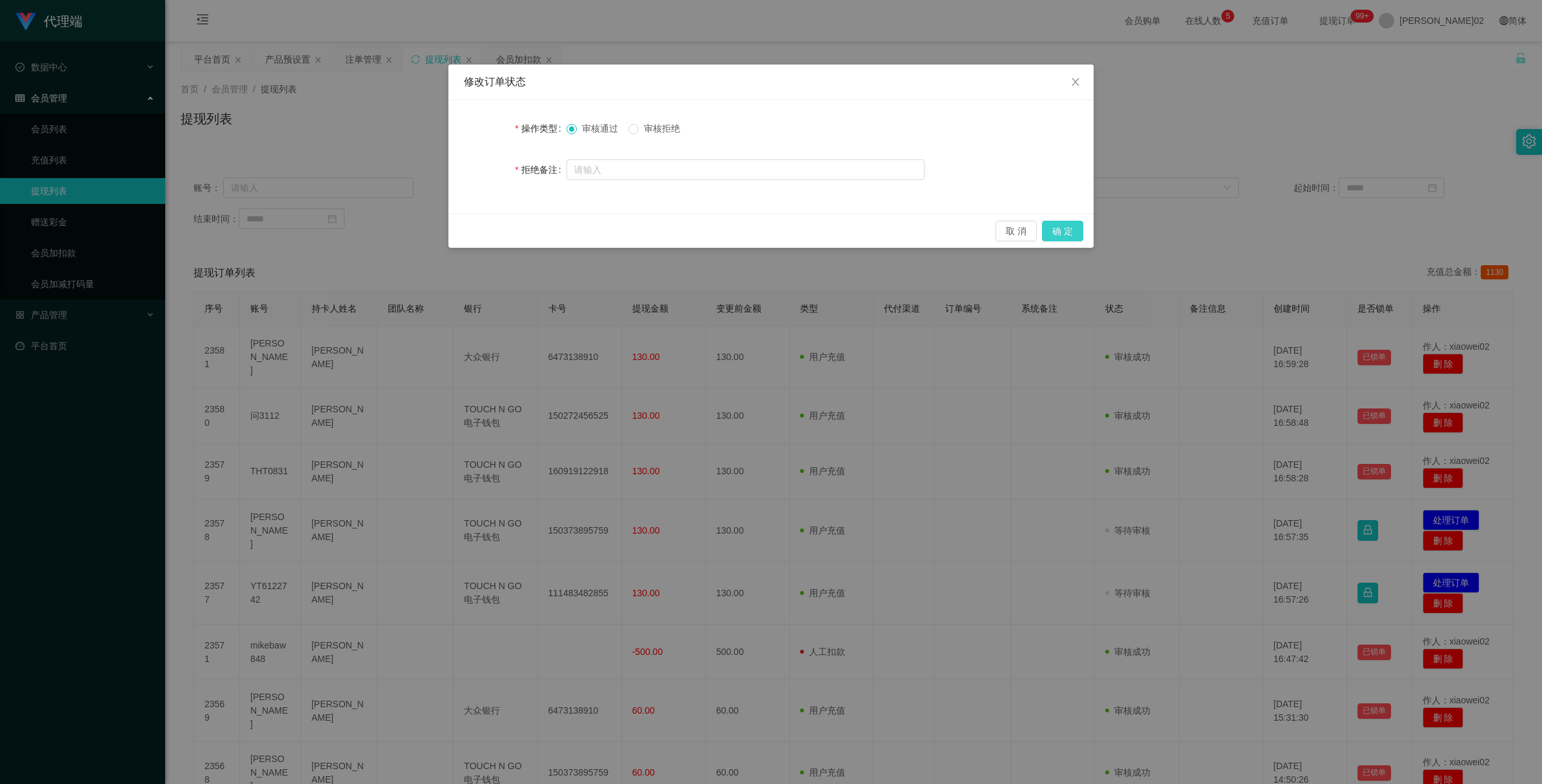
click at [1055, 227] on button "确 定" at bounding box center [1063, 231] width 41 height 21
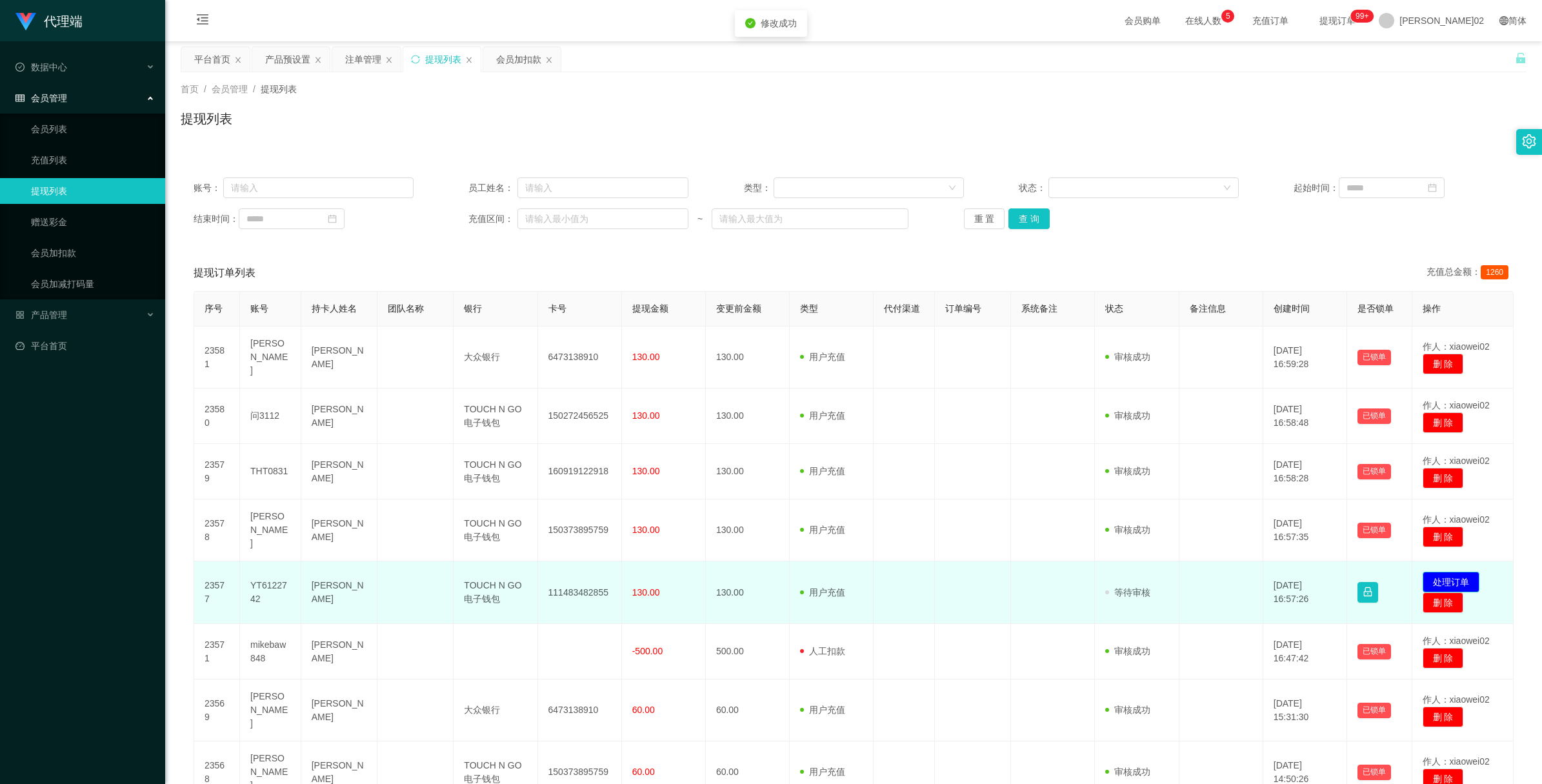
click at [1430, 572] on button "处理订单" at bounding box center [1451, 582] width 56 height 21
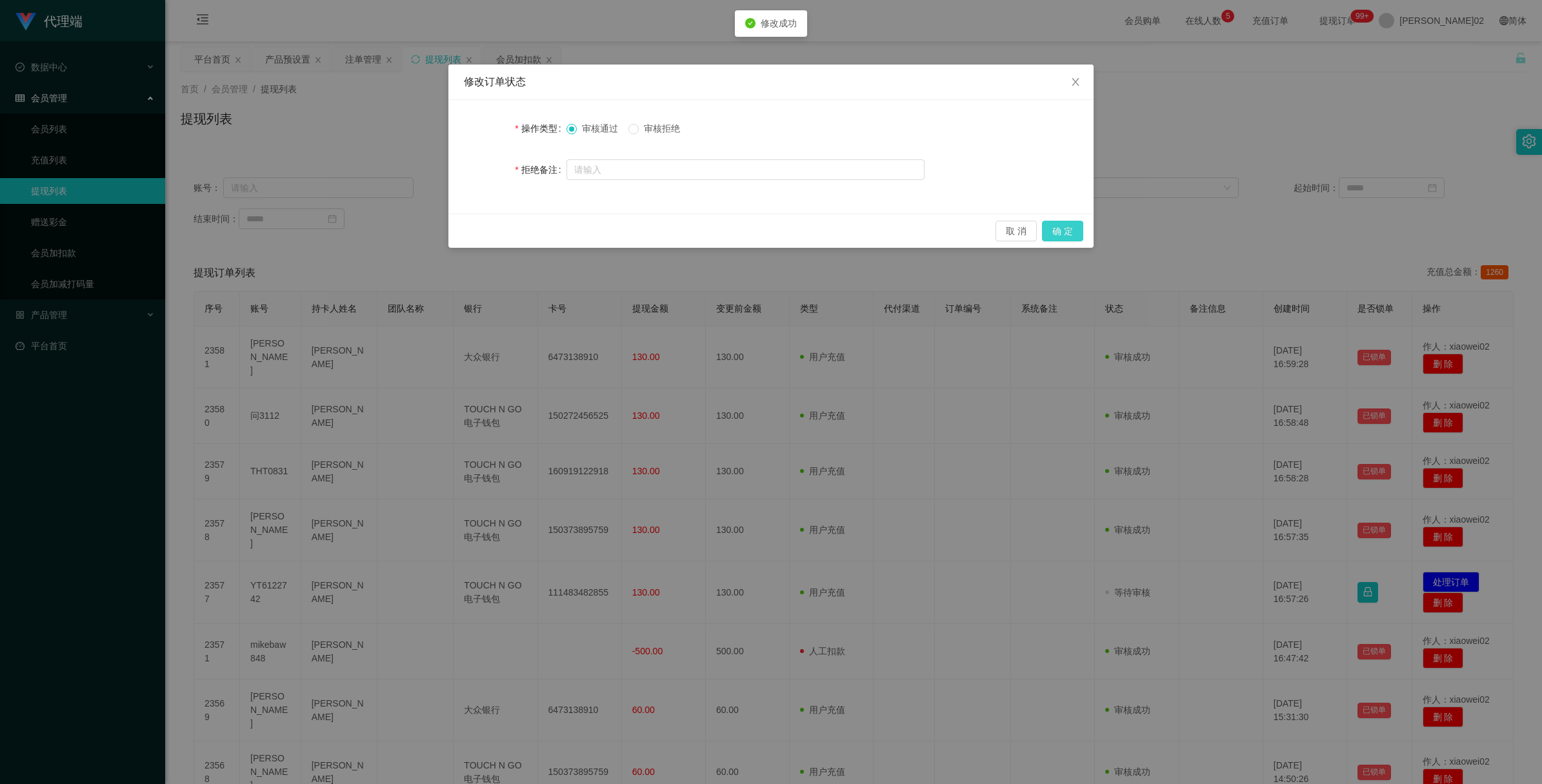
click at [1059, 229] on button "确 定" at bounding box center [1063, 231] width 41 height 21
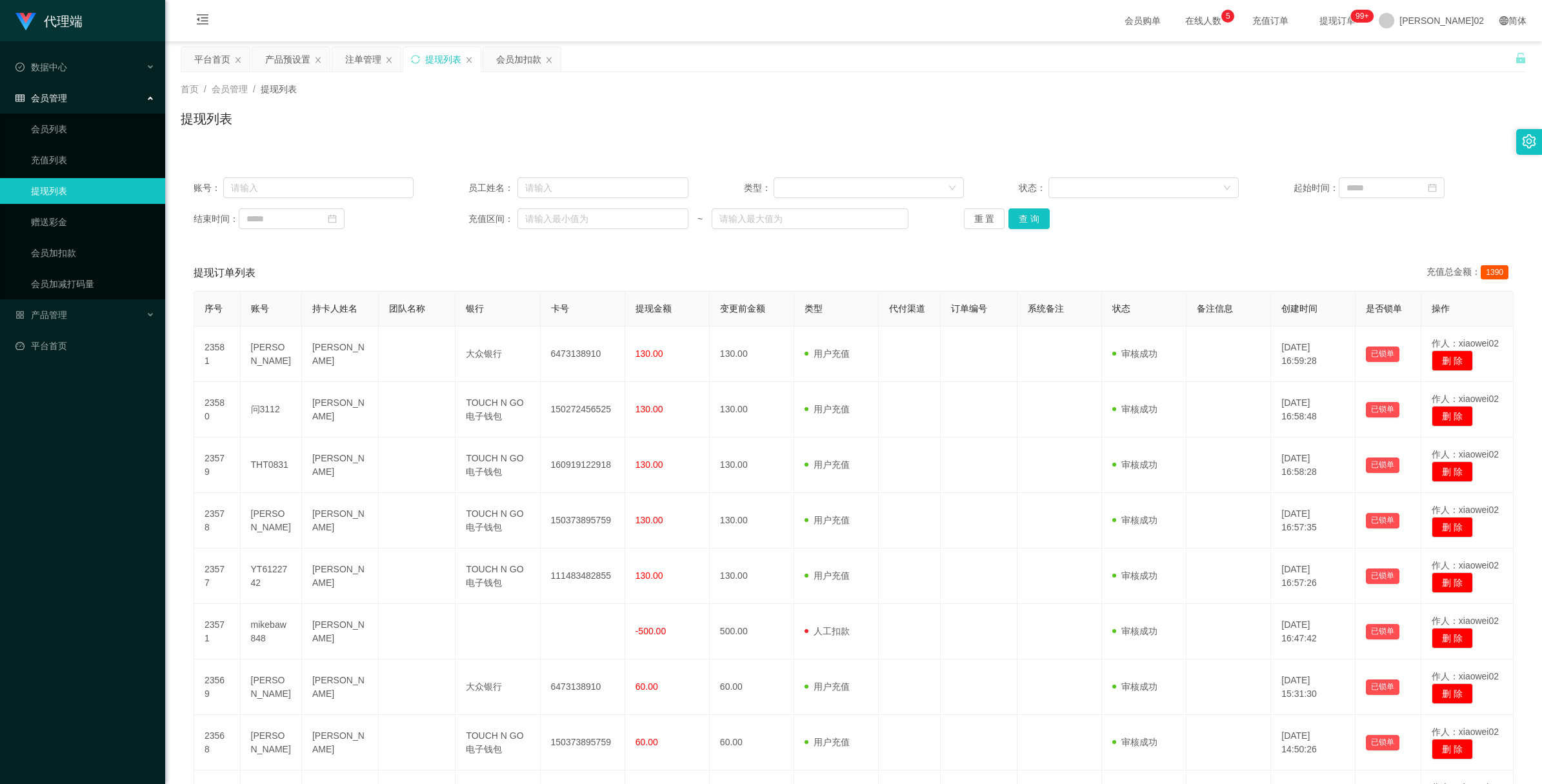
click at [1092, 241] on div "账号： 员工姓名： 类型： 状态： 起始时间： 结束时间： 充值区间： ~ 重 置 查 询" at bounding box center [853, 203] width 1346 height 77
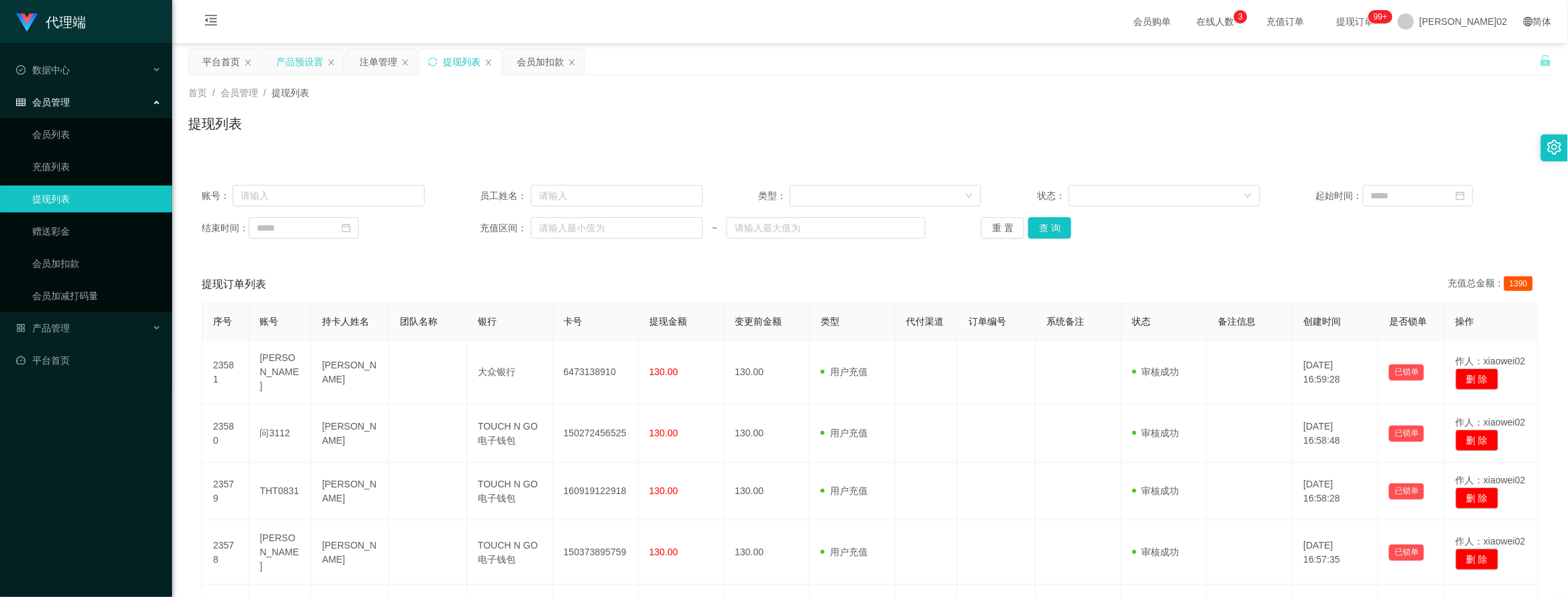
click at [313, 73] on div "产品预设置" at bounding box center [300, 61] width 47 height 26
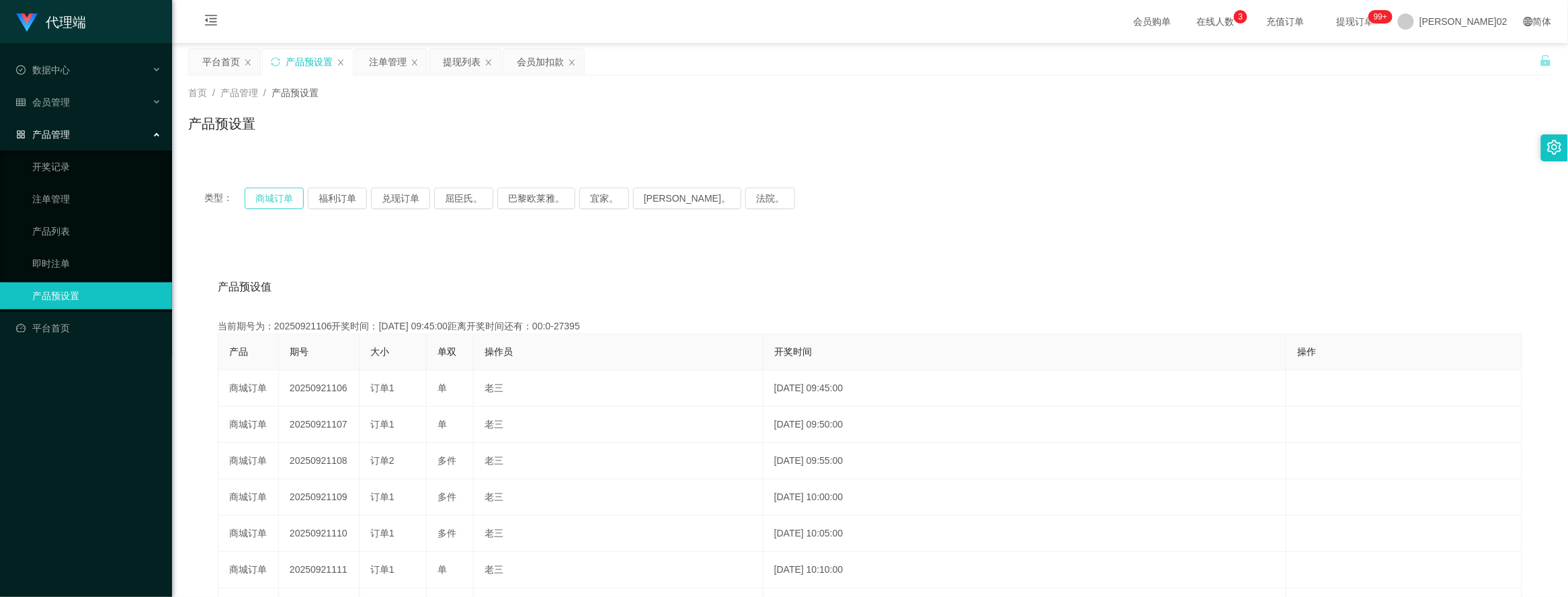
click at [276, 195] on button "商城订单" at bounding box center [274, 199] width 59 height 22
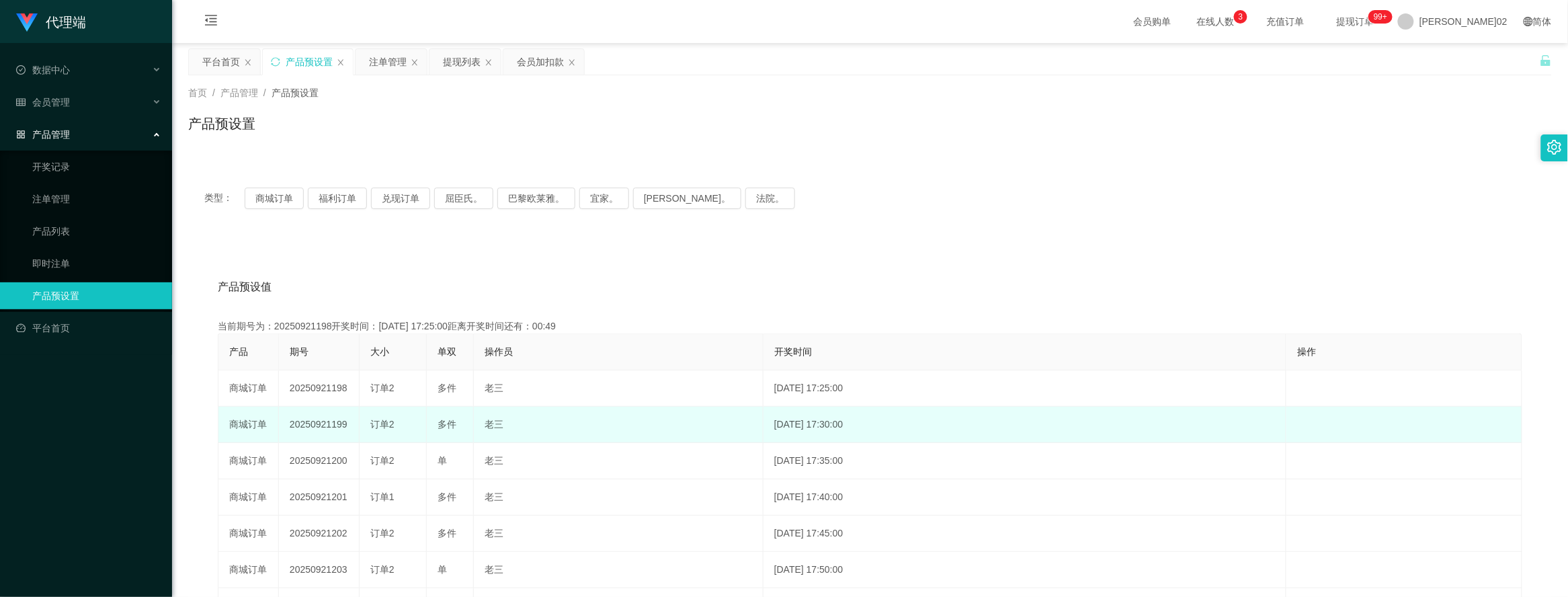
click at [329, 424] on td "20250921199" at bounding box center [319, 425] width 80 height 36
click at [330, 421] on td "20250921199" at bounding box center [319, 425] width 80 height 36
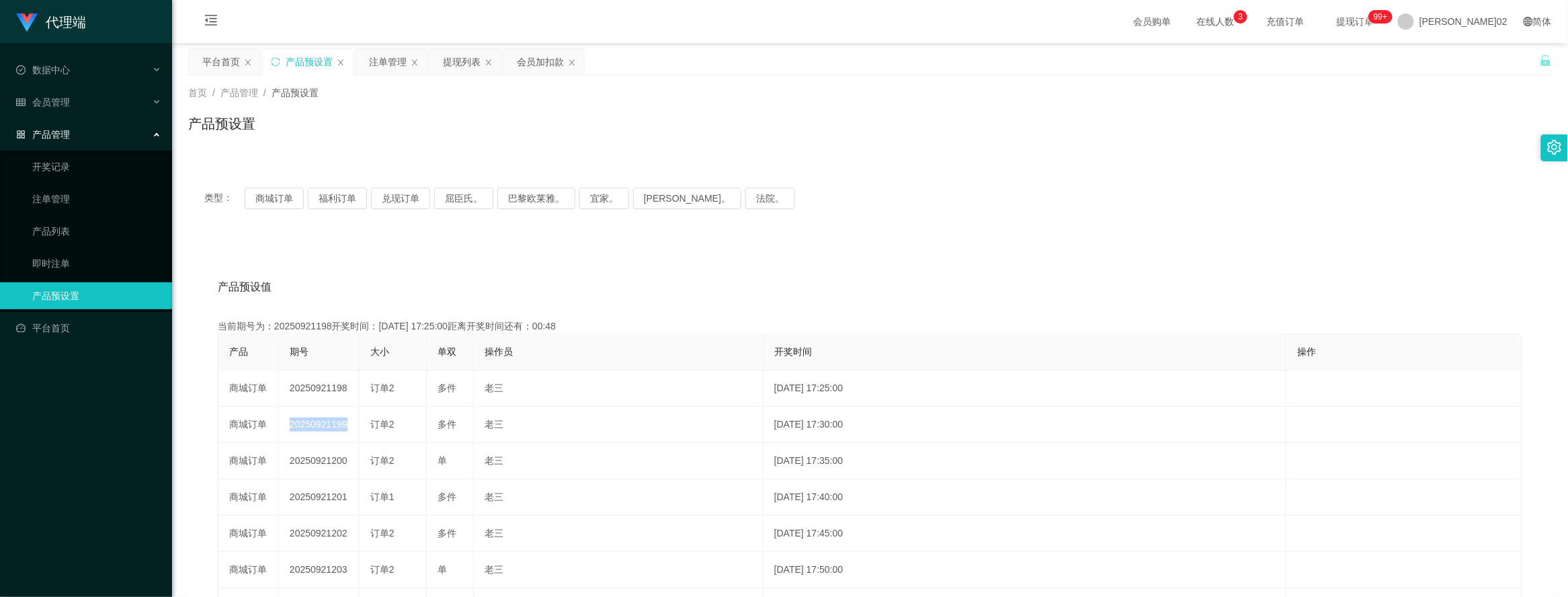
copy td "20250921199"
click at [270, 190] on button "商城订单" at bounding box center [274, 199] width 59 height 22
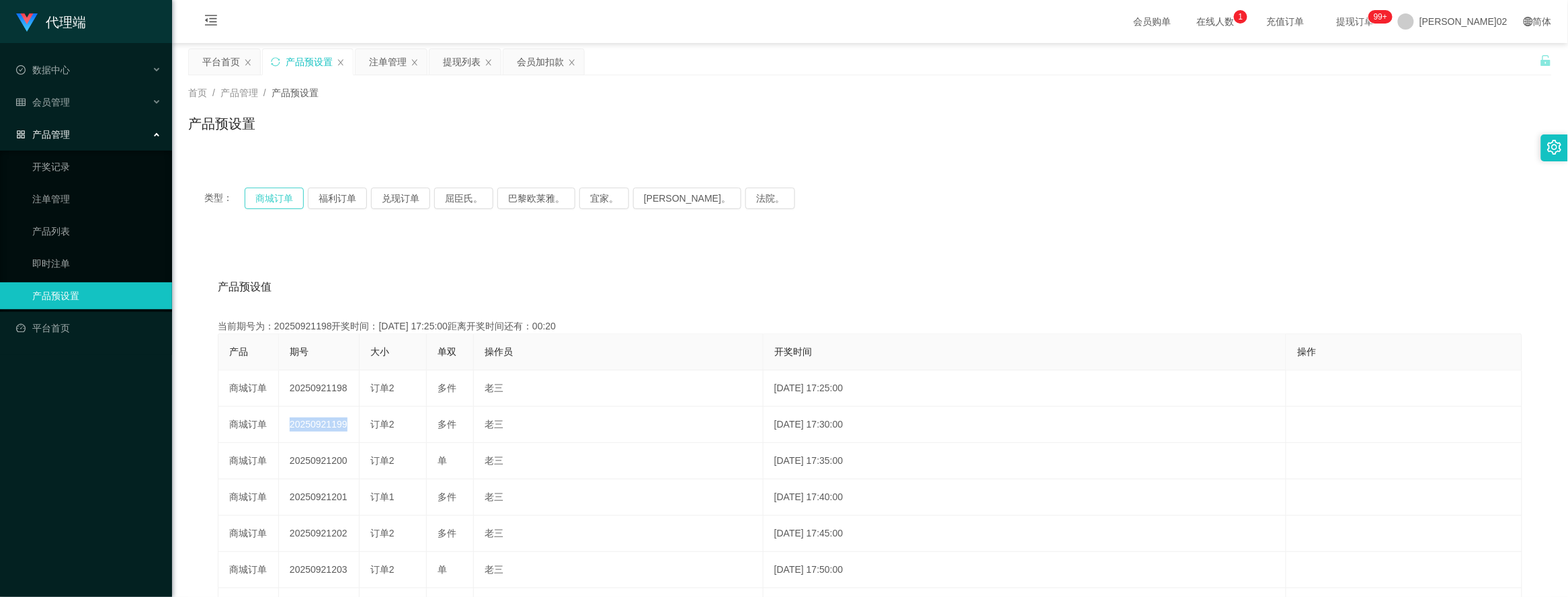
click at [276, 200] on button "商城订单" at bounding box center [274, 199] width 59 height 22
click at [257, 195] on button "商城订单" at bounding box center [274, 199] width 59 height 22
click at [259, 194] on button "商城订单" at bounding box center [274, 199] width 59 height 22
click at [277, 195] on button "商城订单" at bounding box center [274, 199] width 59 height 22
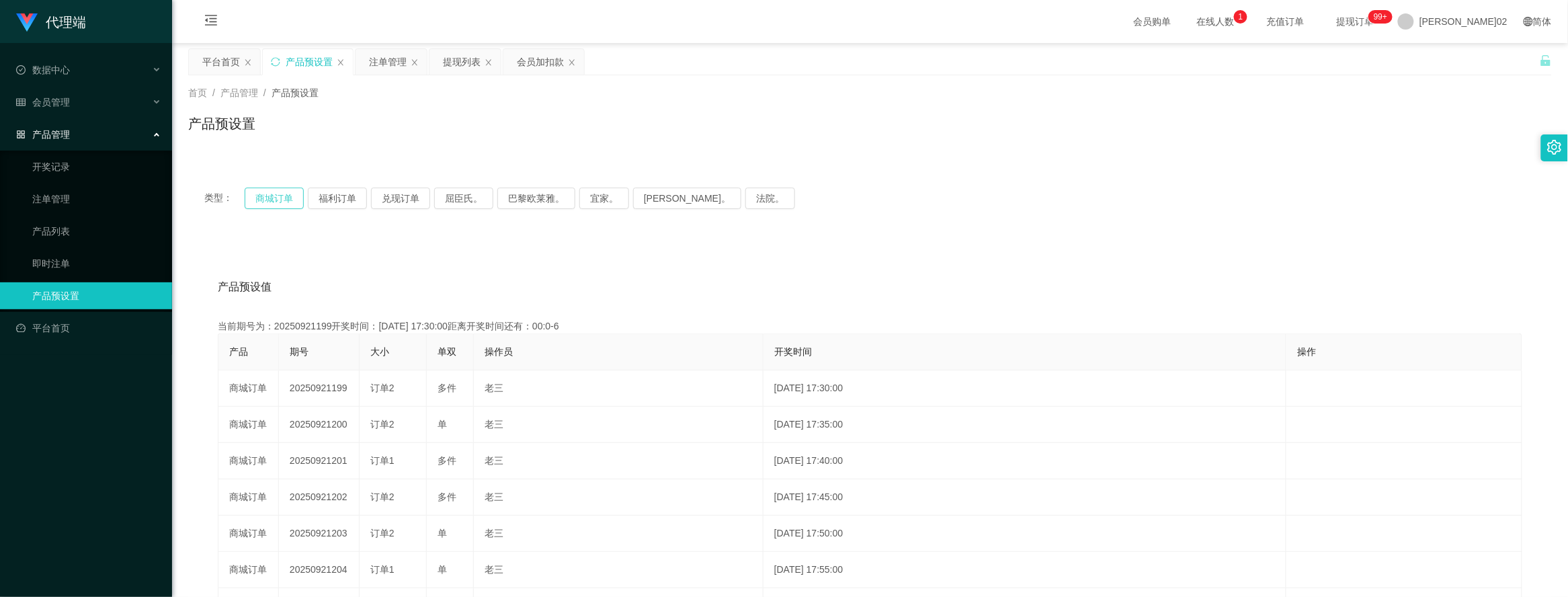
click at [277, 195] on button "商城订单" at bounding box center [274, 199] width 59 height 22
click at [288, 199] on button "商城订单" at bounding box center [274, 199] width 59 height 22
click at [290, 192] on button "商城订单" at bounding box center [274, 199] width 59 height 22
drag, startPoint x: 390, startPoint y: 58, endPoint x: 498, endPoint y: 81, distance: 110.4
click at [388, 58] on div "注单管理" at bounding box center [387, 61] width 37 height 26
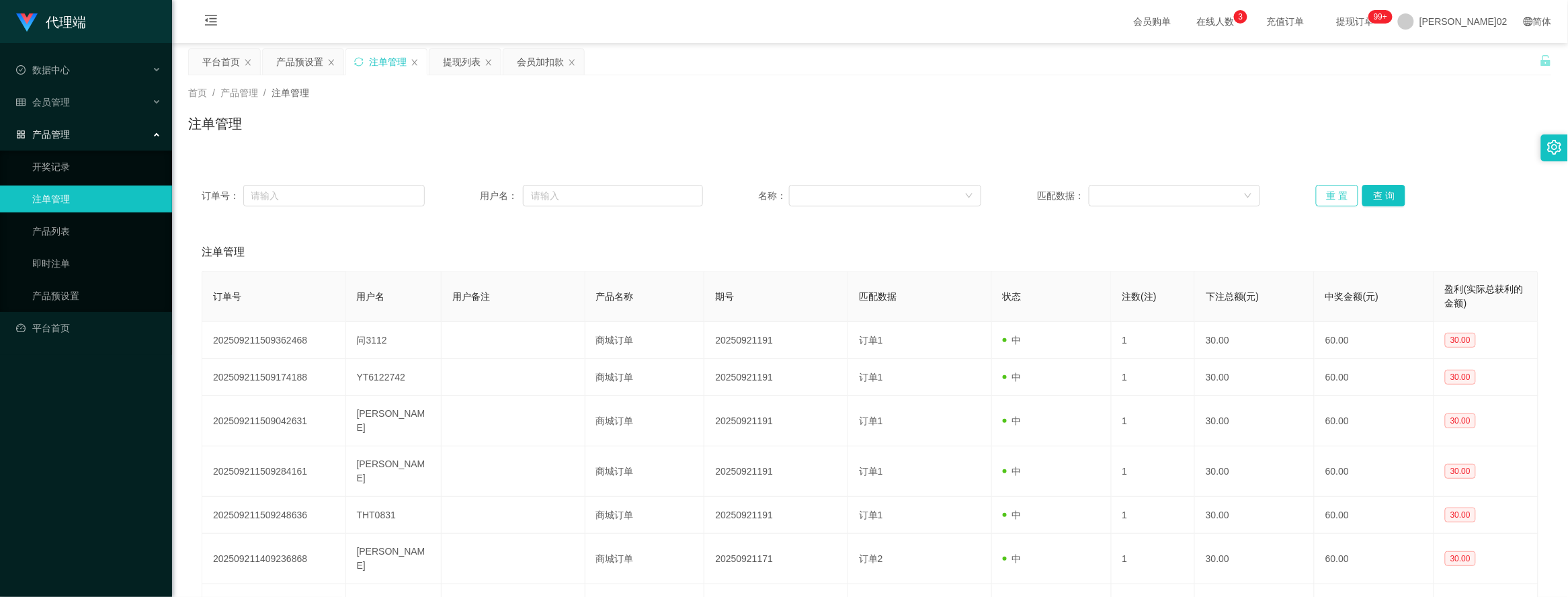
click at [1321, 202] on button "重 置" at bounding box center [1337, 195] width 43 height 22
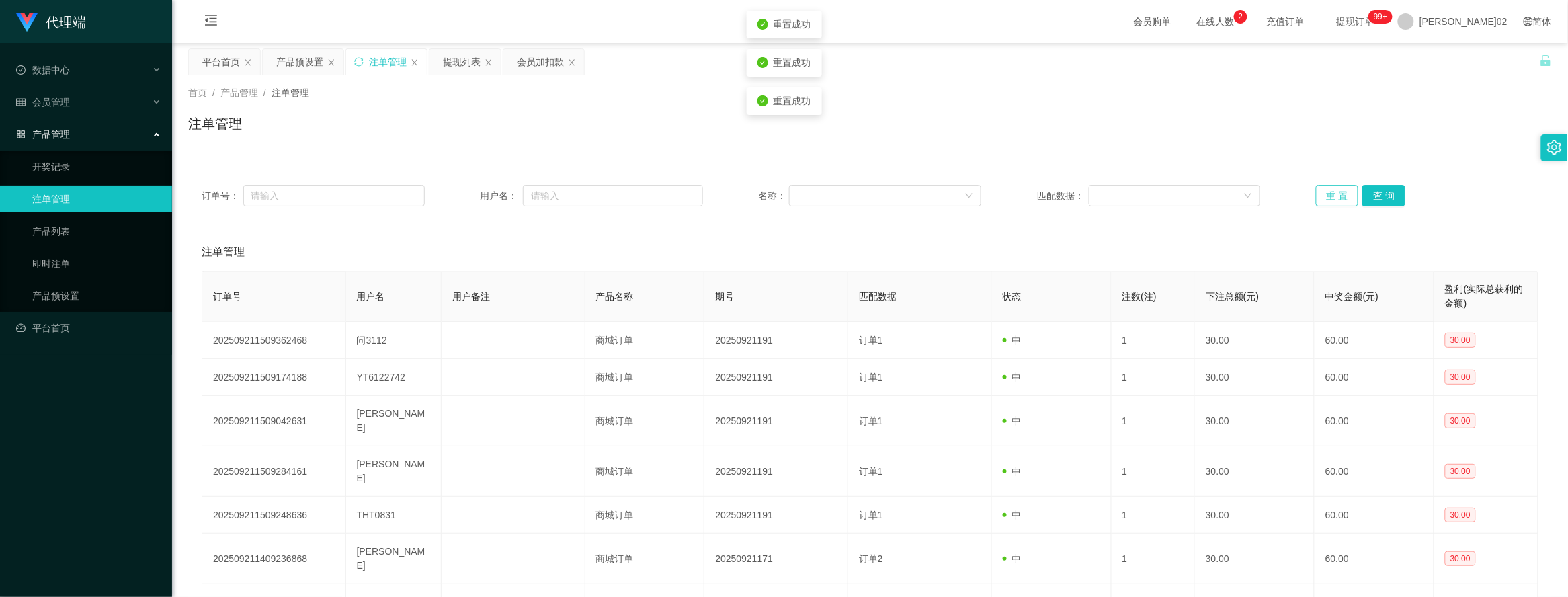
drag, startPoint x: 1321, startPoint y: 202, endPoint x: 1334, endPoint y: 205, distance: 13.3
click at [1324, 202] on button "重 置" at bounding box center [1337, 195] width 43 height 22
click at [1328, 203] on button "重 置" at bounding box center [1337, 195] width 43 height 22
click at [1345, 190] on button "重 置" at bounding box center [1337, 195] width 43 height 22
click at [1318, 191] on button "重 置" at bounding box center [1337, 195] width 43 height 22
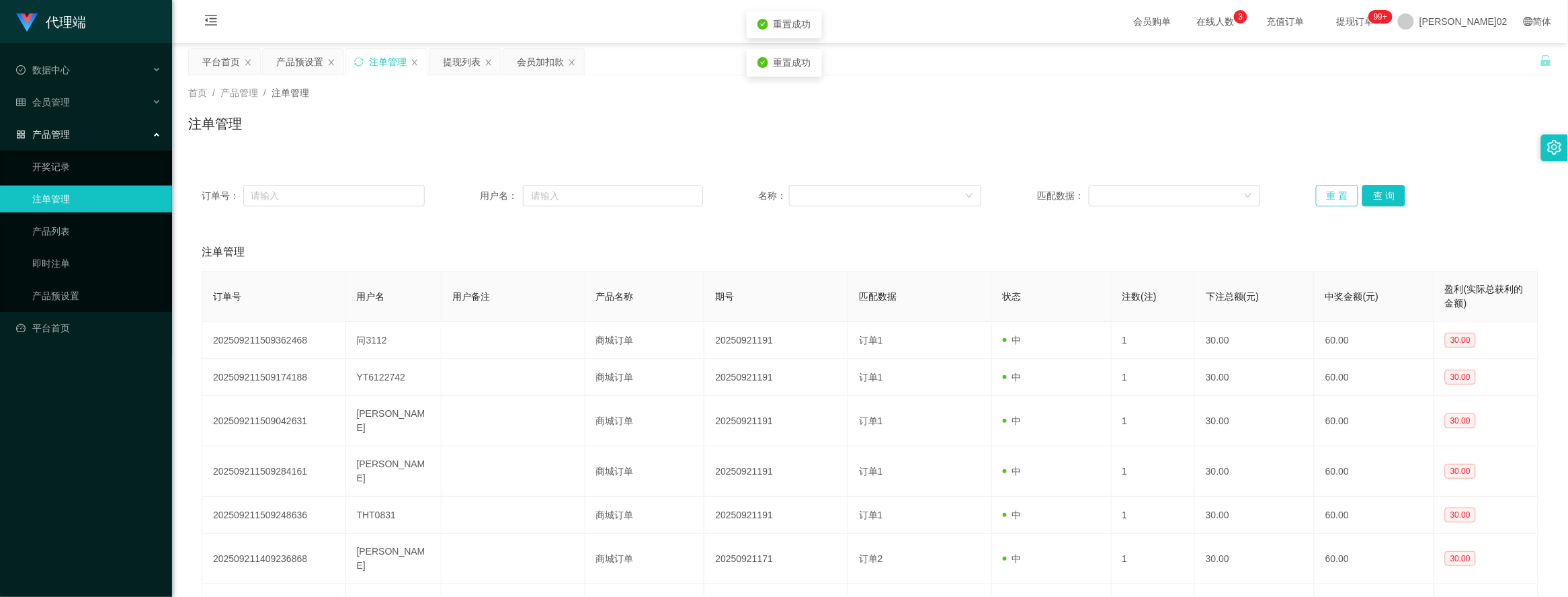
click at [1316, 190] on button "重 置" at bounding box center [1337, 195] width 43 height 22
click at [1321, 195] on button "重 置" at bounding box center [1337, 195] width 43 height 22
click at [1324, 192] on button "重 置" at bounding box center [1337, 195] width 43 height 22
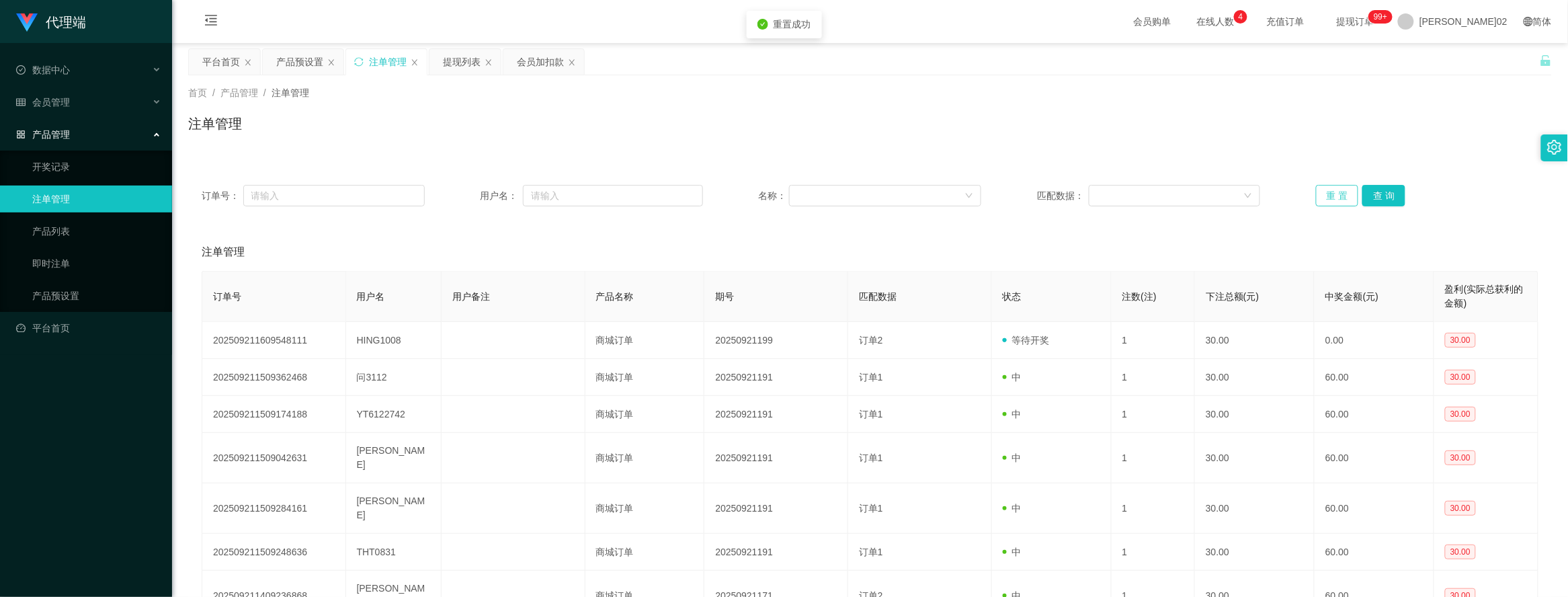
click at [1324, 199] on button "重 置" at bounding box center [1337, 195] width 43 height 22
click at [1329, 190] on button "重 置" at bounding box center [1337, 195] width 43 height 22
